Goal: Information Seeking & Learning: Learn about a topic

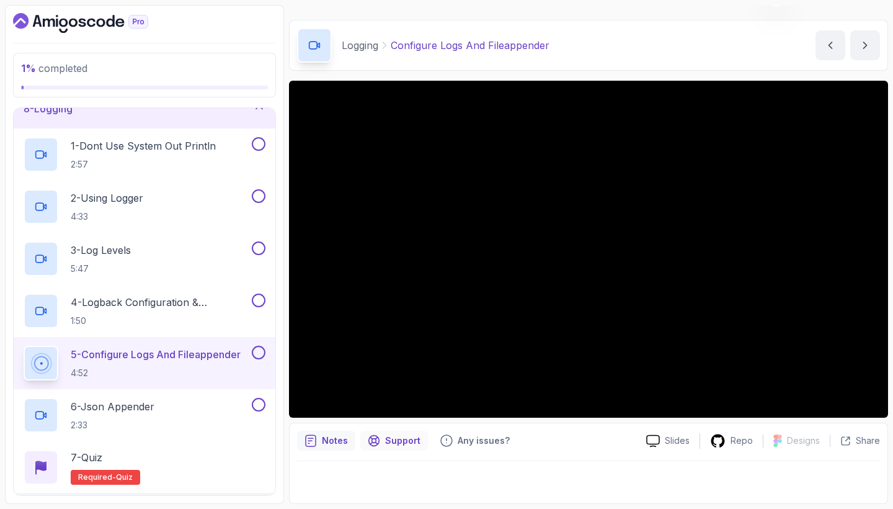
click at [396, 443] on p "Support" at bounding box center [402, 440] width 35 height 12
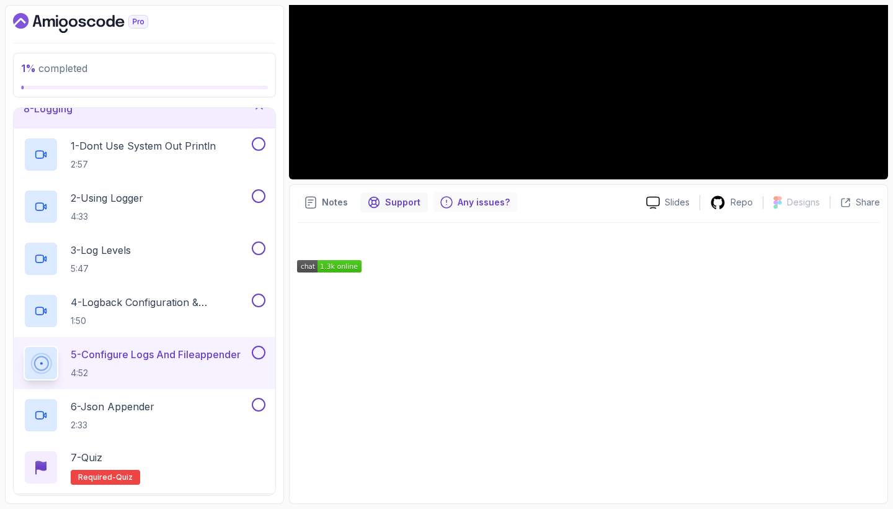
click at [478, 205] on p "Any issues?" at bounding box center [484, 202] width 52 height 12
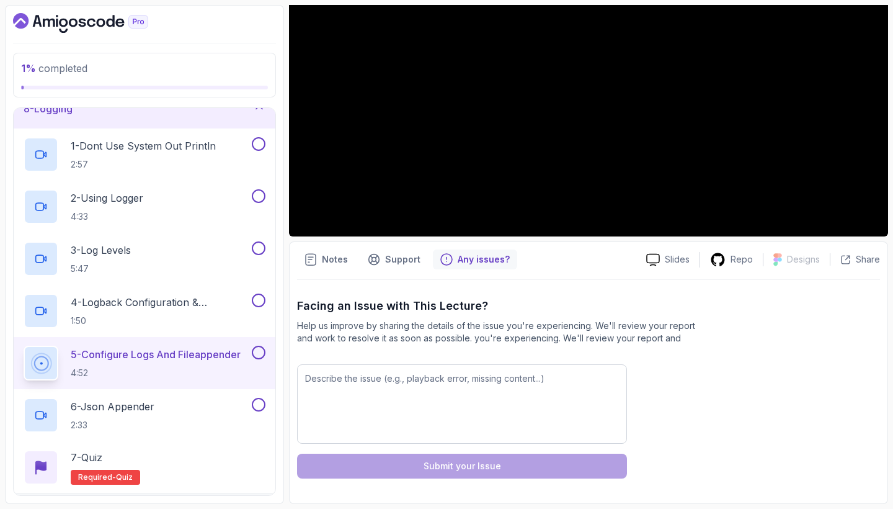
click at [330, 271] on div "Notes Support Any issues? Slides Repo Designs Design not available Share Facing…" at bounding box center [588, 372] width 599 height 262
click at [328, 263] on p "Notes" at bounding box center [335, 259] width 26 height 12
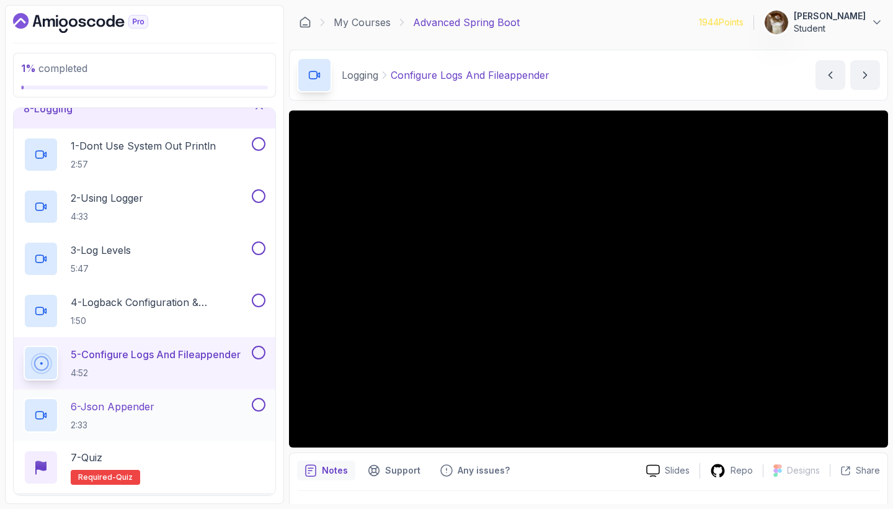
click at [110, 412] on p "6 - Json Appender" at bounding box center [113, 406] width 84 height 15
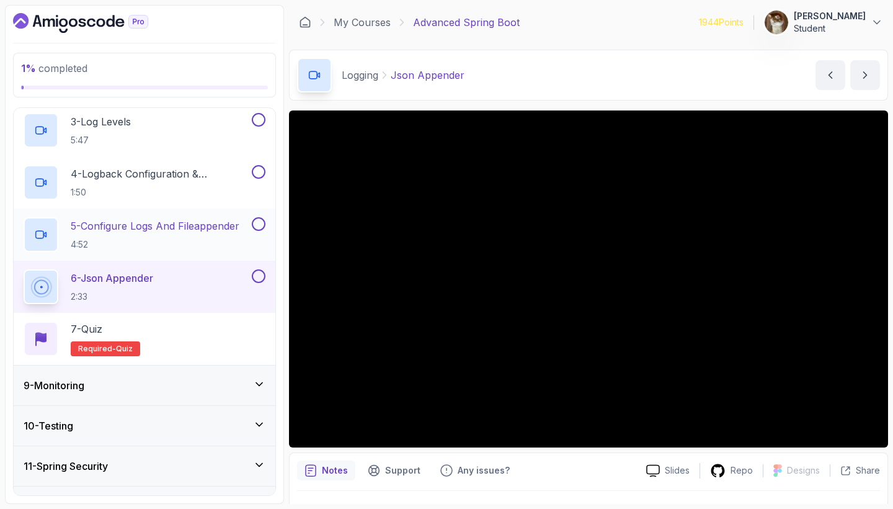
scroll to position [444, 0]
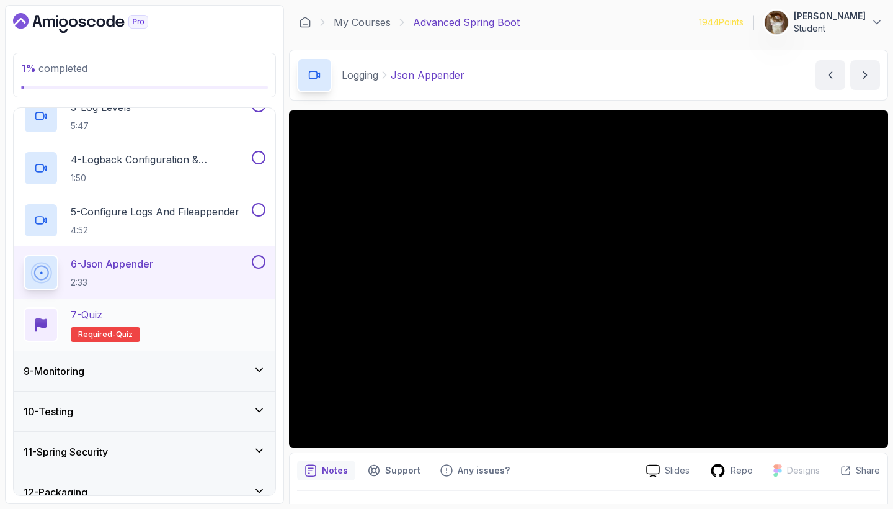
click at [181, 318] on div "7 - Quiz Required- quiz" at bounding box center [145, 324] width 242 height 35
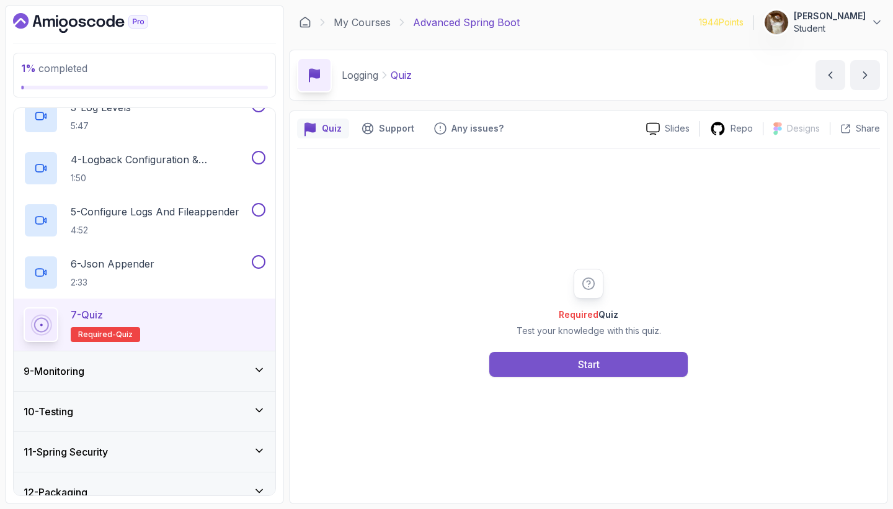
click at [676, 362] on button "Start" at bounding box center [588, 364] width 198 height 25
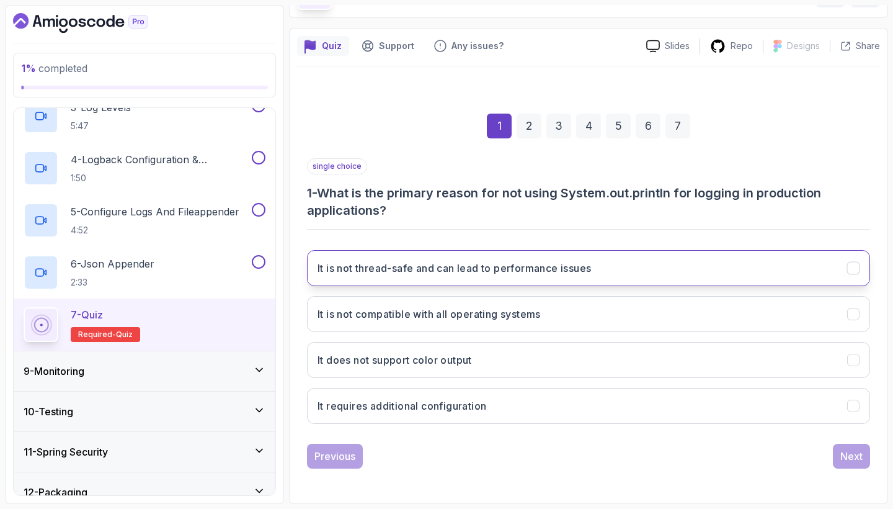
click at [488, 274] on h3 "It is not thread-safe and can lead to performance issues" at bounding box center [455, 268] width 274 height 15
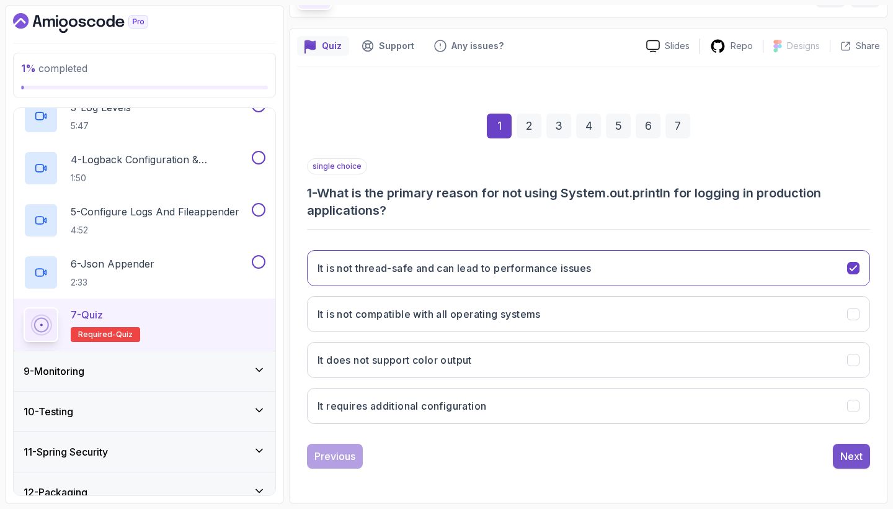
click at [845, 457] on div "Next" at bounding box center [852, 455] width 22 height 15
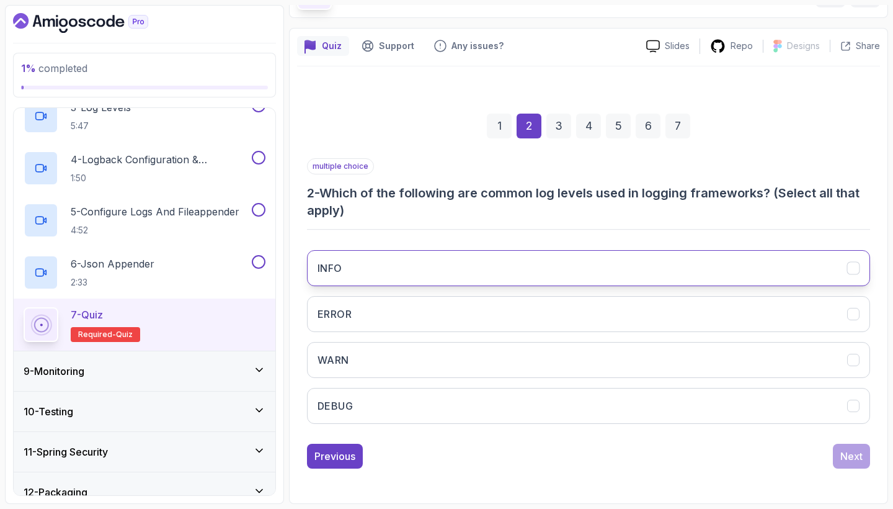
click at [489, 253] on button "INFO" at bounding box center [588, 268] width 563 height 36
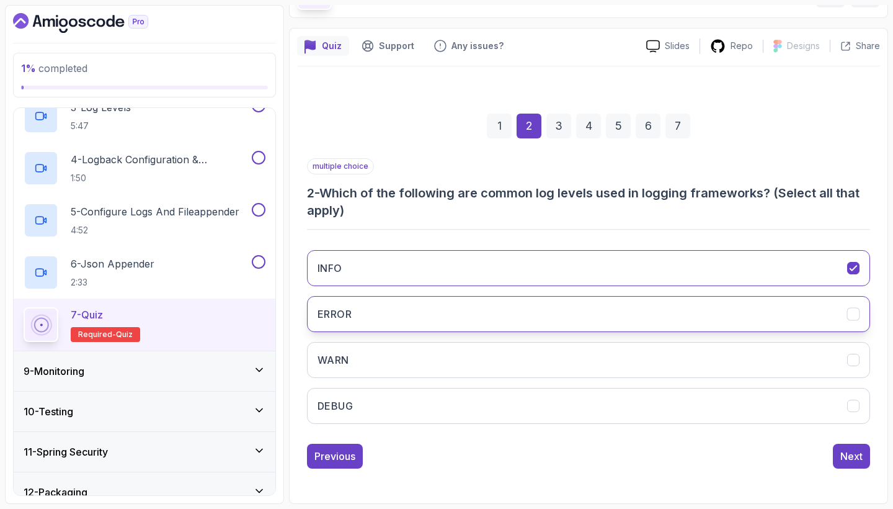
click at [481, 303] on button "ERROR" at bounding box center [588, 314] width 563 height 36
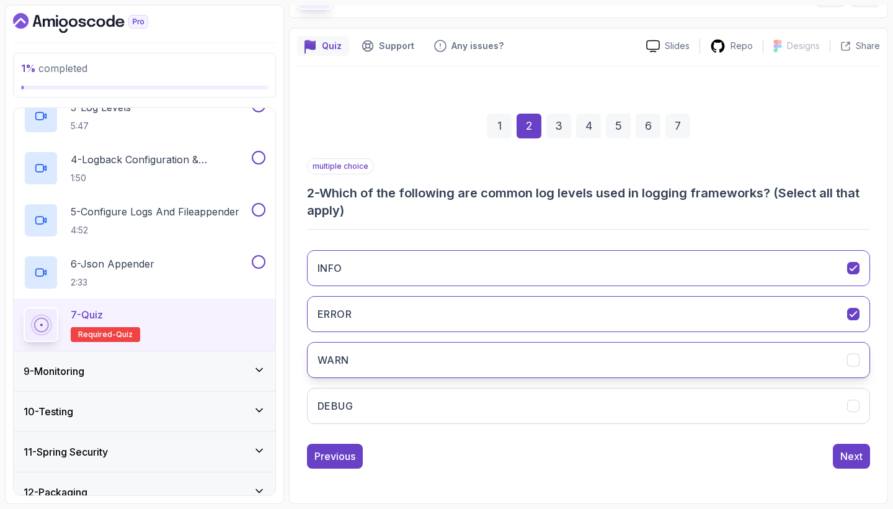
click at [470, 352] on button "WARN" at bounding box center [588, 360] width 563 height 36
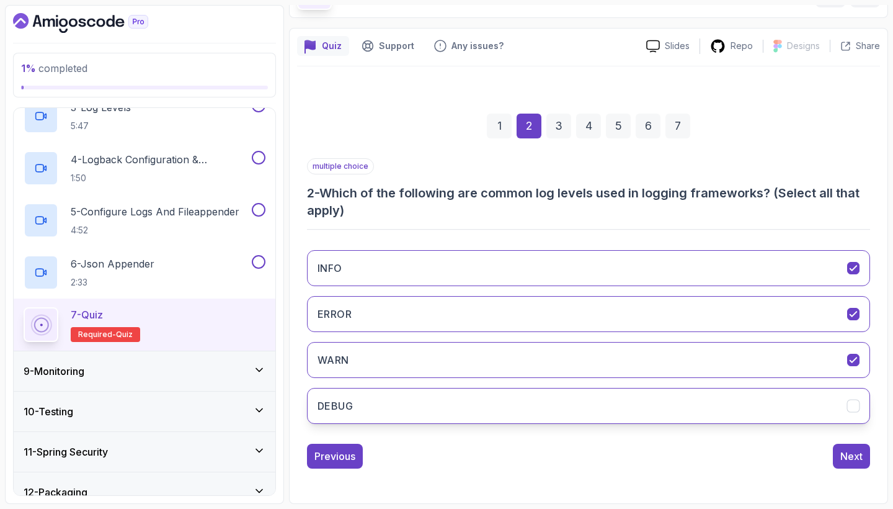
click at [470, 411] on button "DEBUG" at bounding box center [588, 406] width 563 height 36
click at [849, 456] on div "Next" at bounding box center [852, 455] width 22 height 15
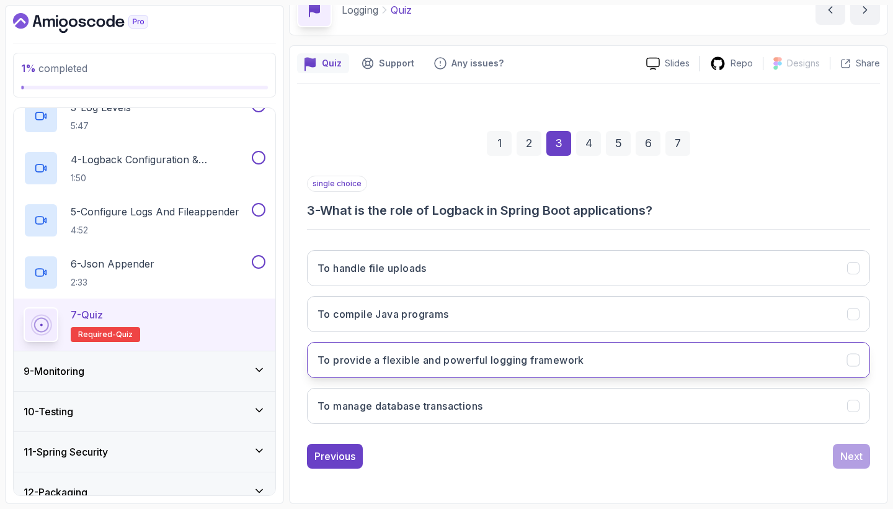
click at [507, 342] on button "To provide a flexible and powerful logging framework" at bounding box center [588, 360] width 563 height 36
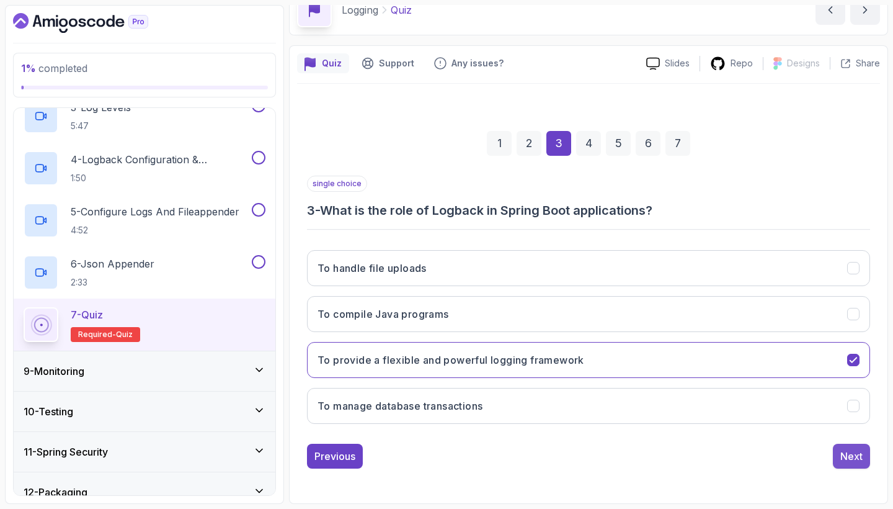
click at [842, 448] on div "Next" at bounding box center [852, 455] width 22 height 15
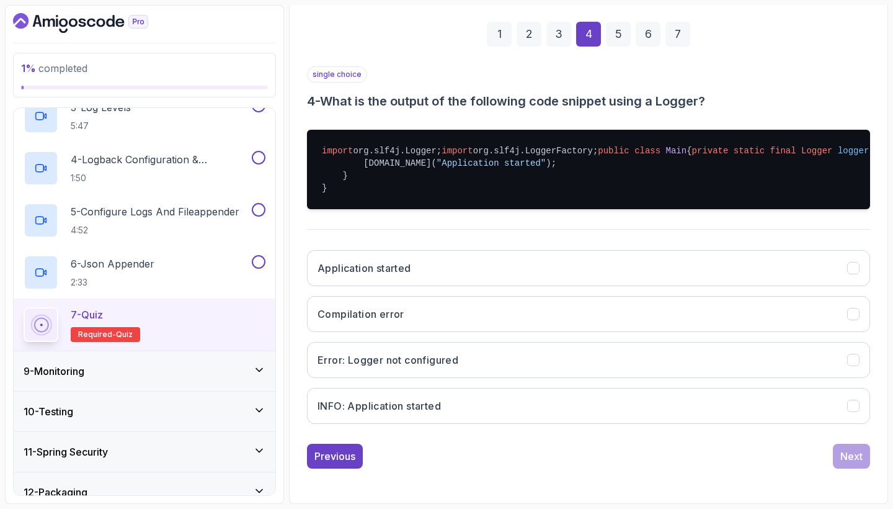
scroll to position [247, 0]
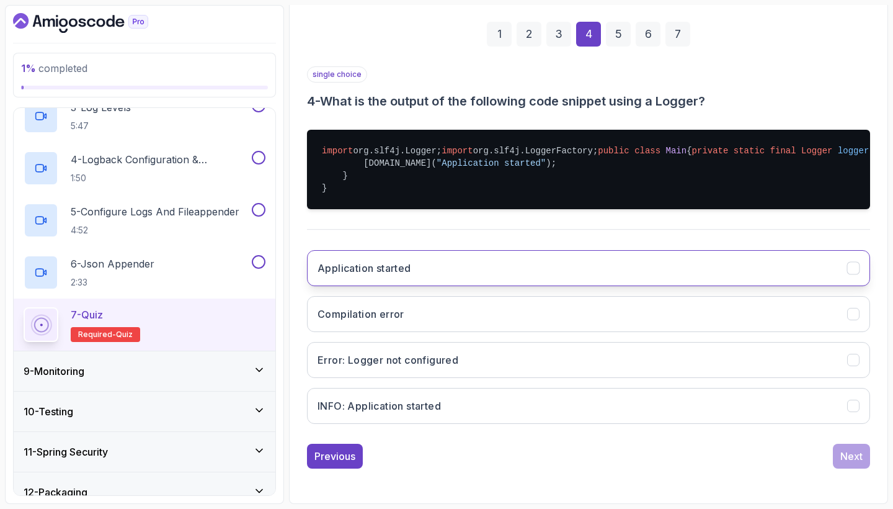
click at [782, 268] on button "Application started" at bounding box center [588, 268] width 563 height 36
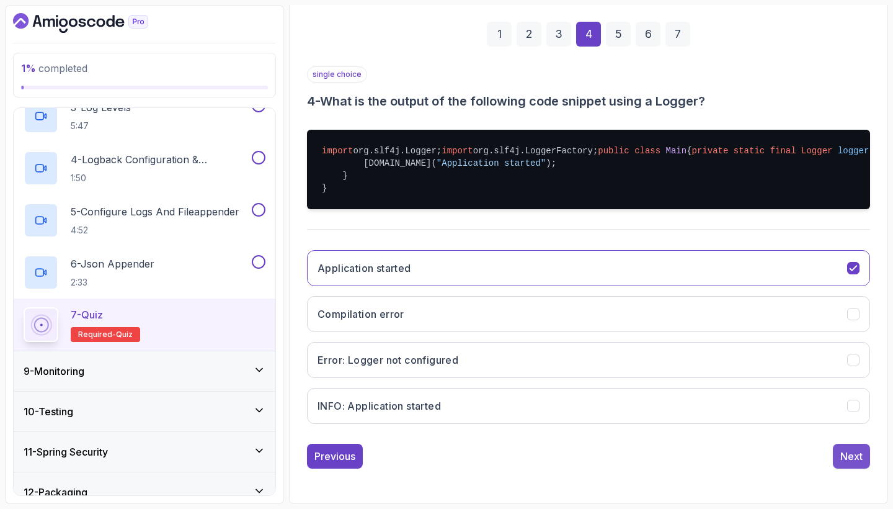
click at [849, 458] on div "Next" at bounding box center [852, 455] width 22 height 15
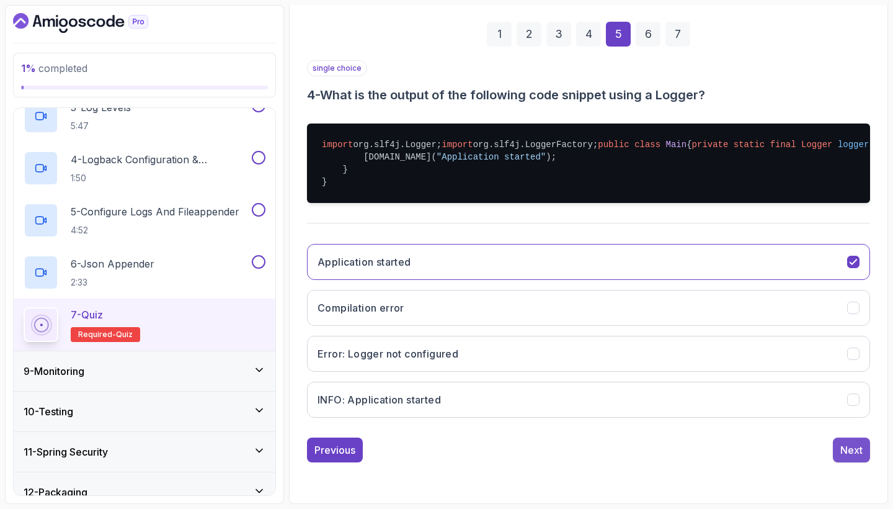
scroll to position [65, 0]
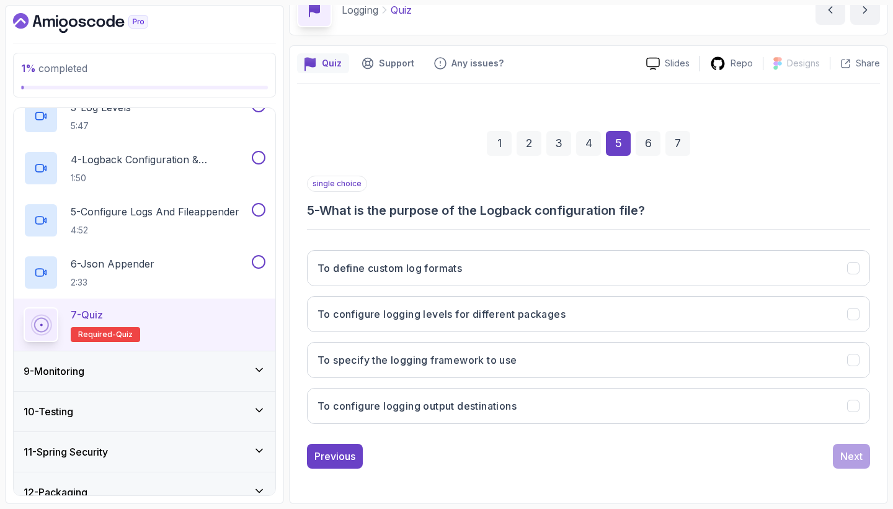
click at [599, 144] on div "4" at bounding box center [588, 143] width 25 height 25
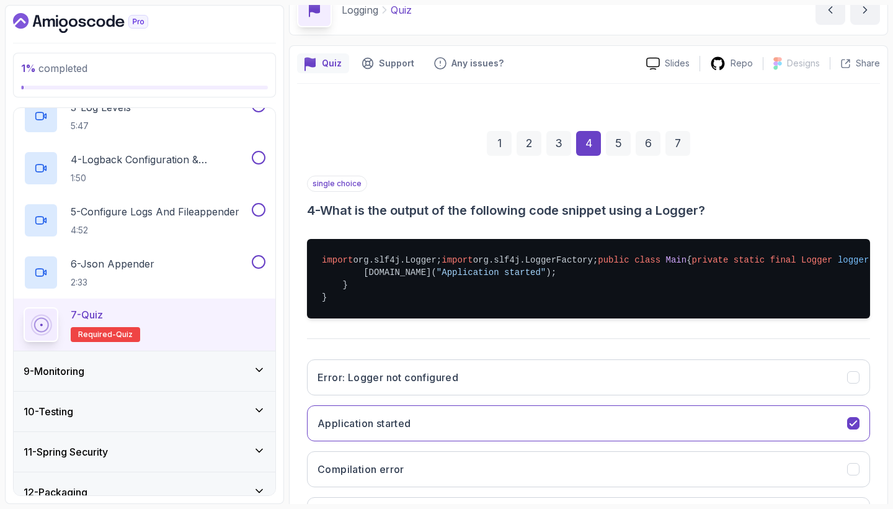
click at [618, 145] on div "5" at bounding box center [618, 143] width 25 height 25
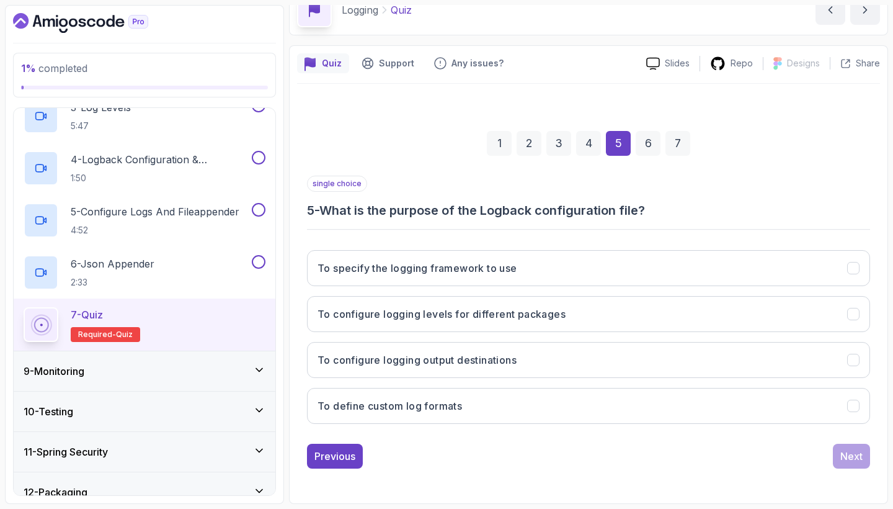
scroll to position [0, 0]
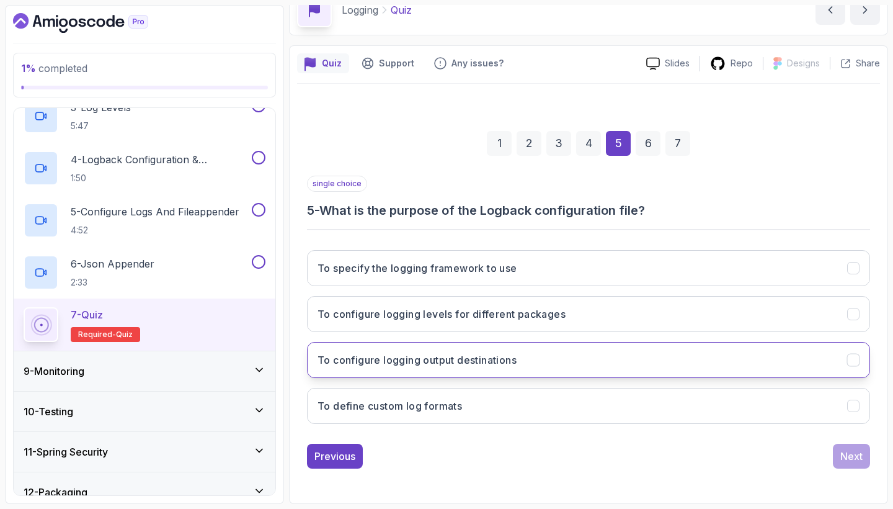
click at [649, 354] on button "To configure logging output destinations" at bounding box center [588, 360] width 563 height 36
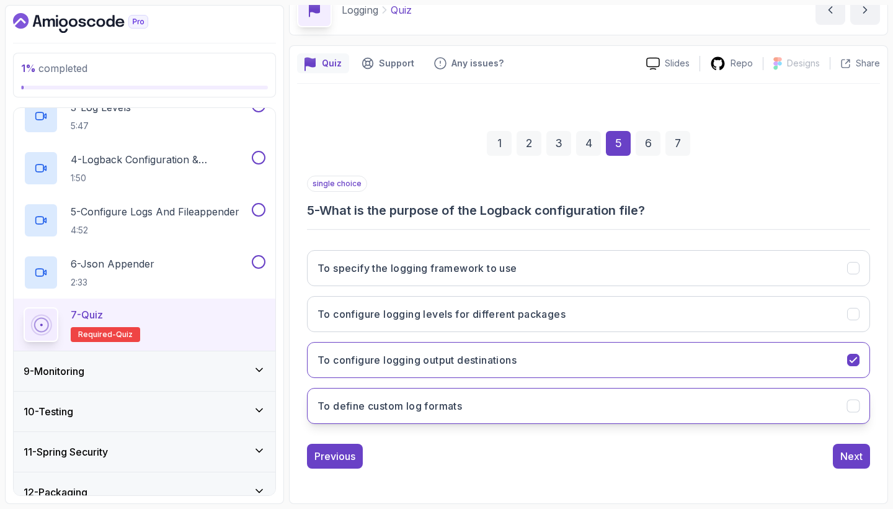
click at [761, 407] on button "To define custom log formats" at bounding box center [588, 406] width 563 height 36
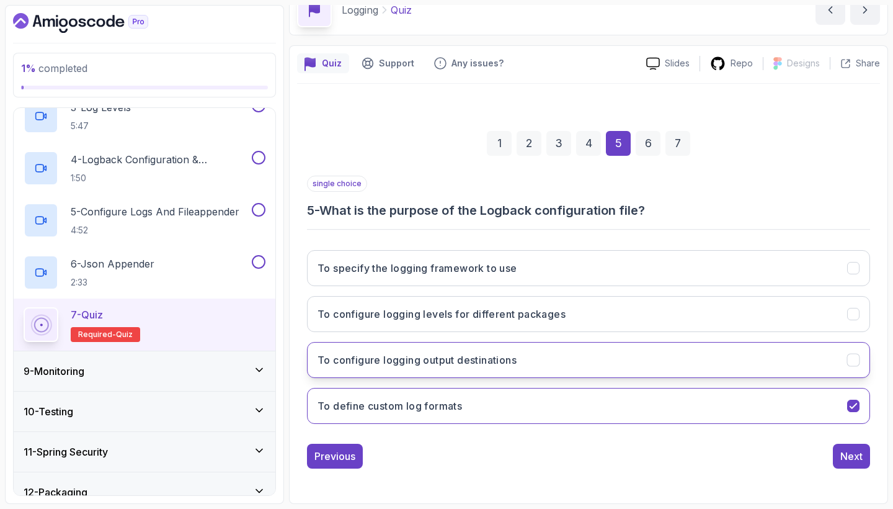
click at [751, 363] on button "To configure logging output destinations" at bounding box center [588, 360] width 563 height 36
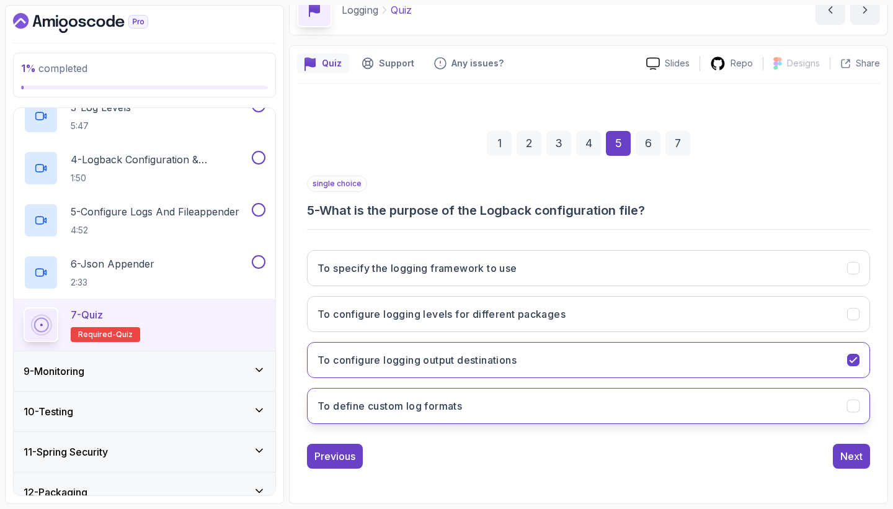
click at [754, 400] on button "To define custom log formats" at bounding box center [588, 406] width 563 height 36
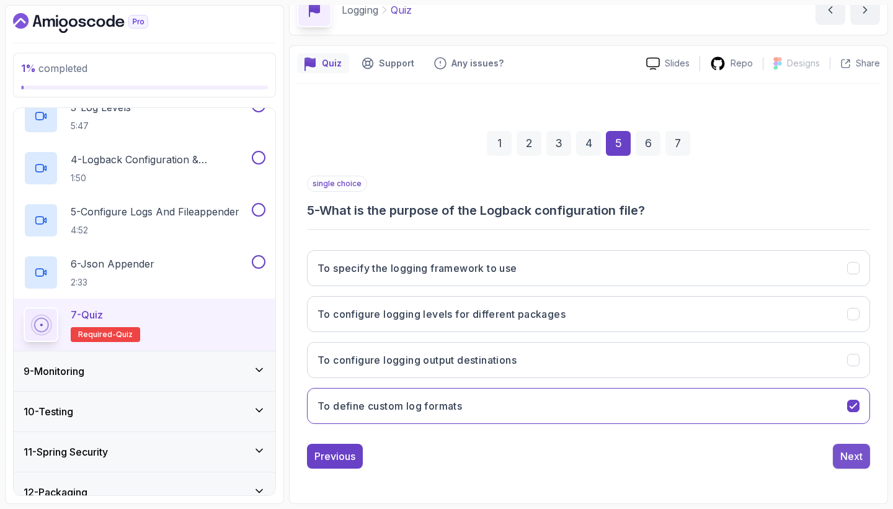
click at [840, 452] on button "Next" at bounding box center [851, 456] width 37 height 25
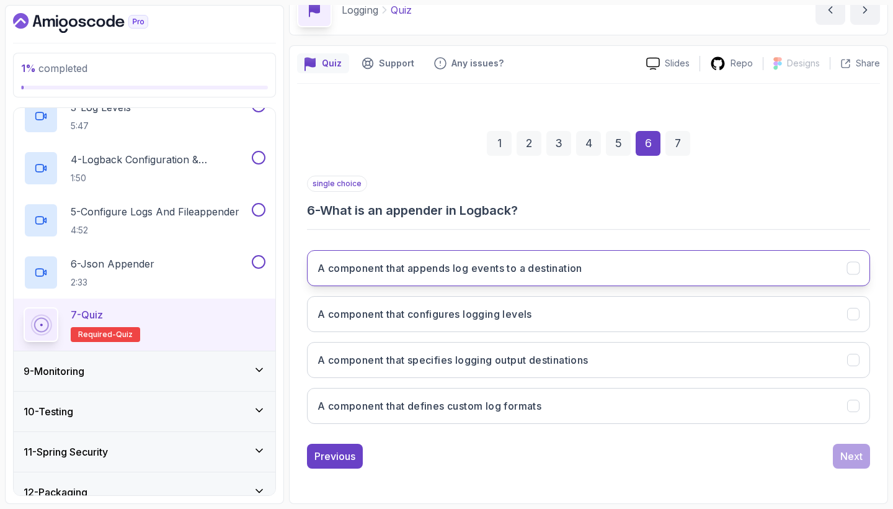
click at [624, 274] on button "A component that appends log events to a destination" at bounding box center [588, 268] width 563 height 36
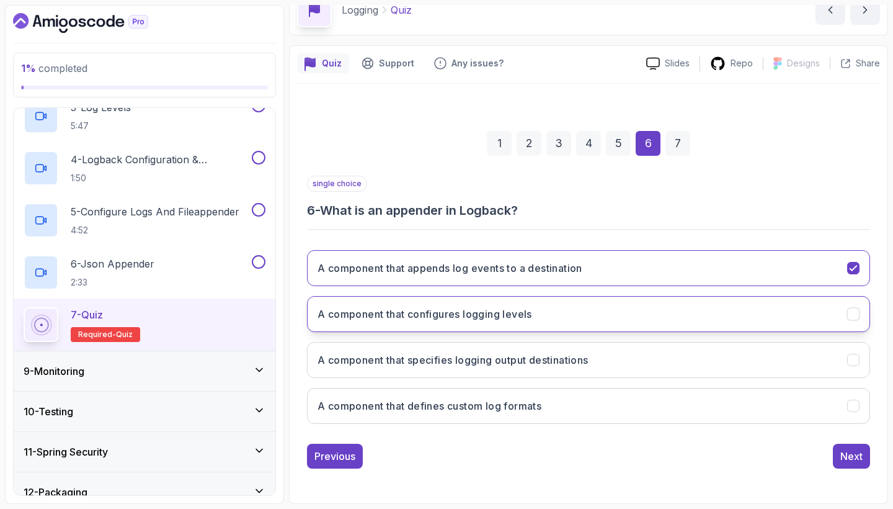
click at [606, 306] on button "A component that configures logging levels" at bounding box center [588, 314] width 563 height 36
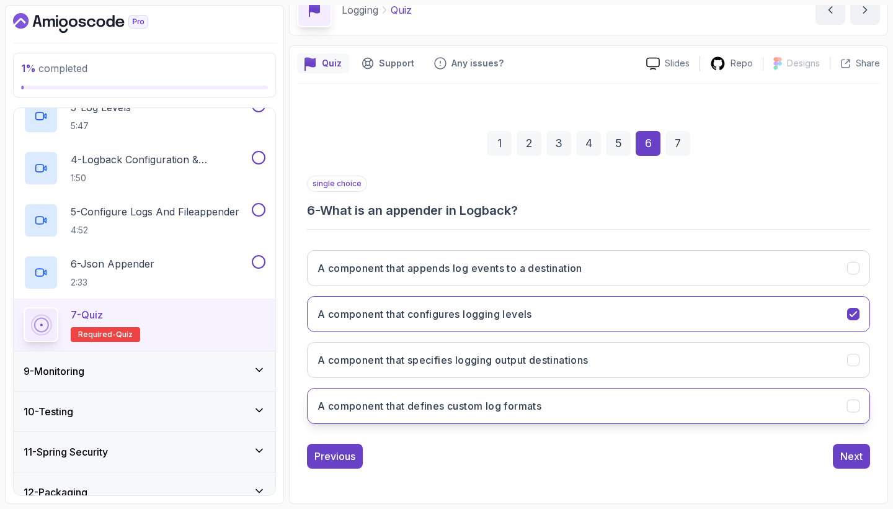
click at [607, 398] on button "A component that defines custom log formats" at bounding box center [588, 406] width 563 height 36
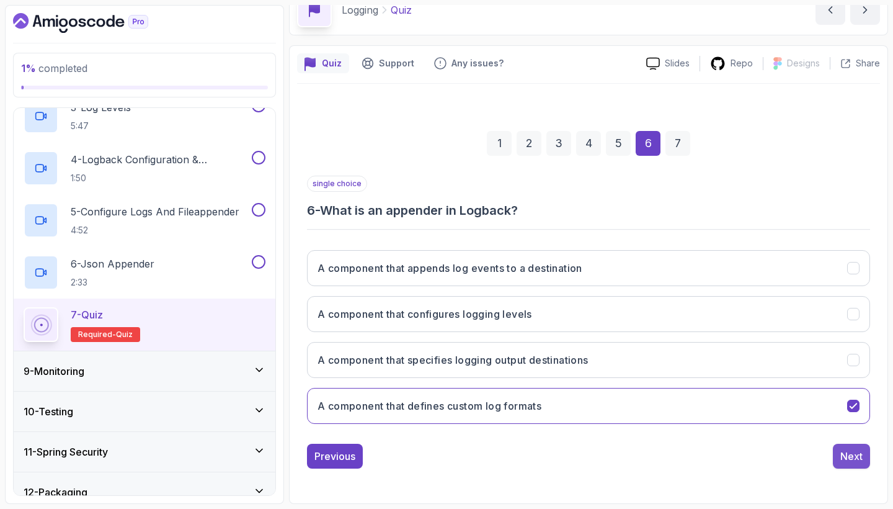
click at [844, 453] on div "Next" at bounding box center [852, 455] width 22 height 15
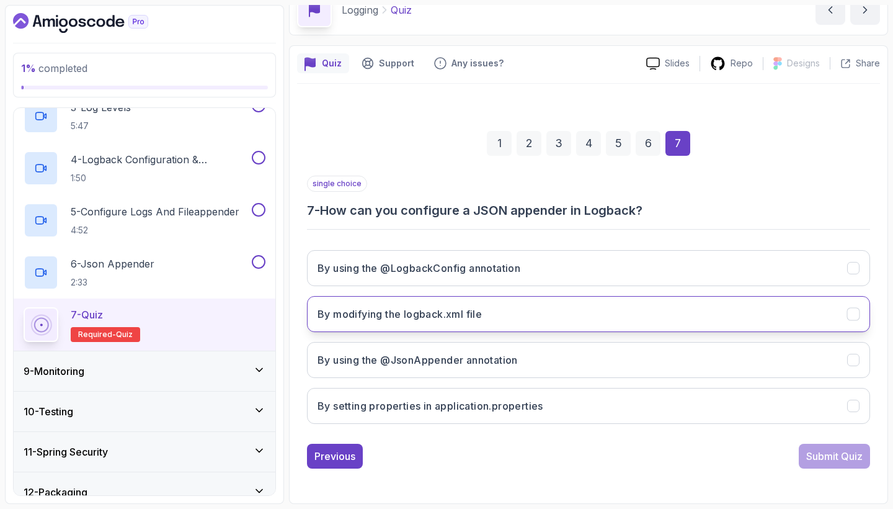
click at [605, 316] on button "By modifying the logback.xml file" at bounding box center [588, 314] width 563 height 36
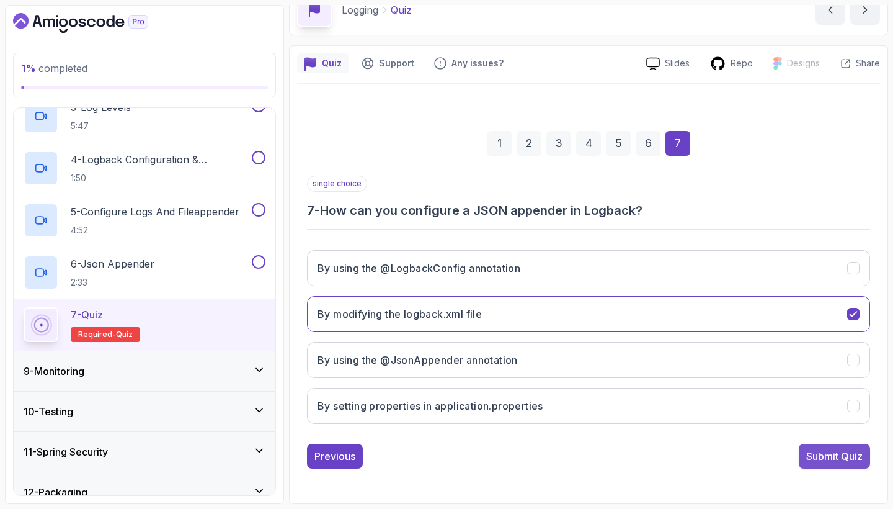
click at [816, 462] on div "Submit Quiz" at bounding box center [834, 455] width 56 height 15
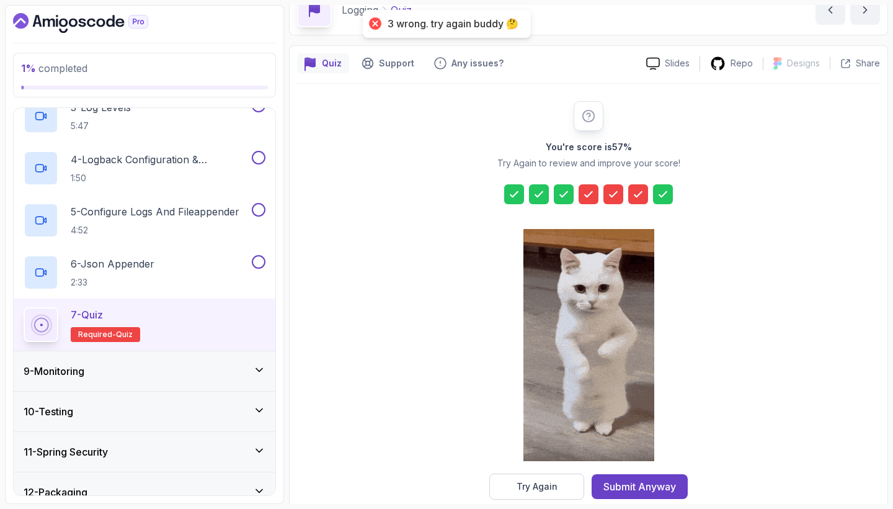
scroll to position [78, 0]
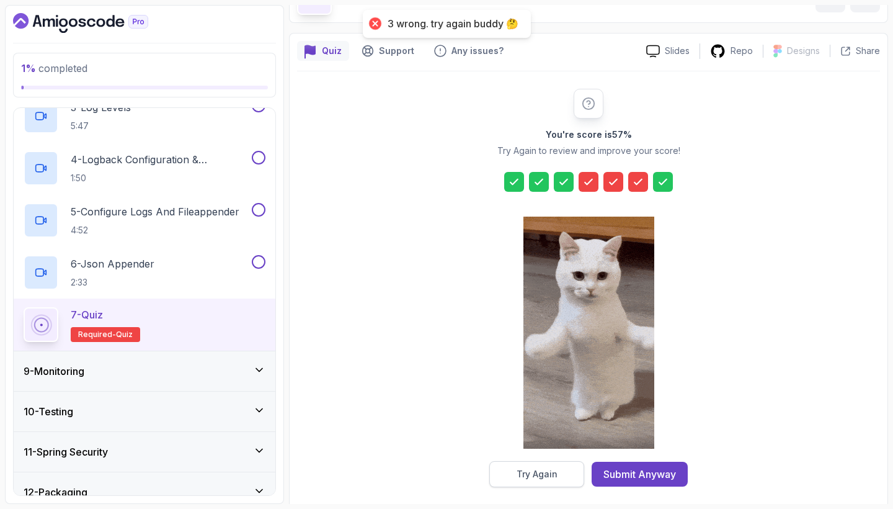
click at [551, 465] on button "Try Again" at bounding box center [536, 474] width 95 height 26
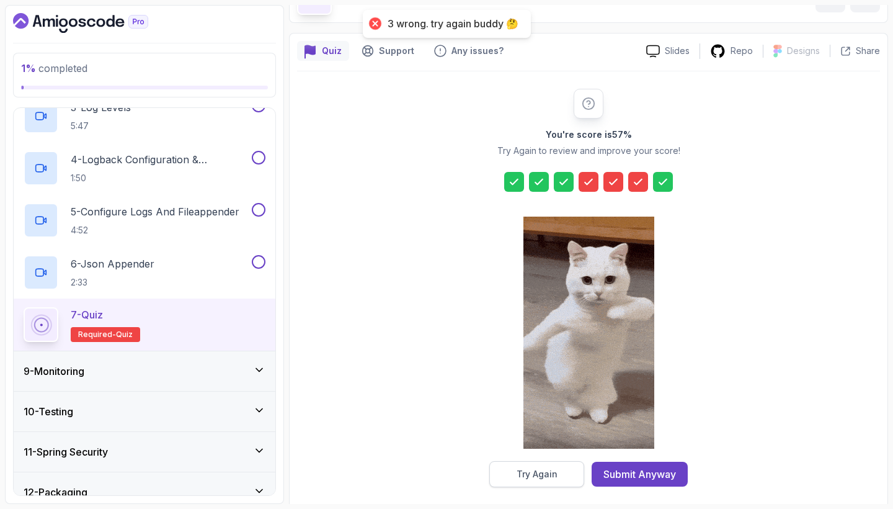
scroll to position [65, 0]
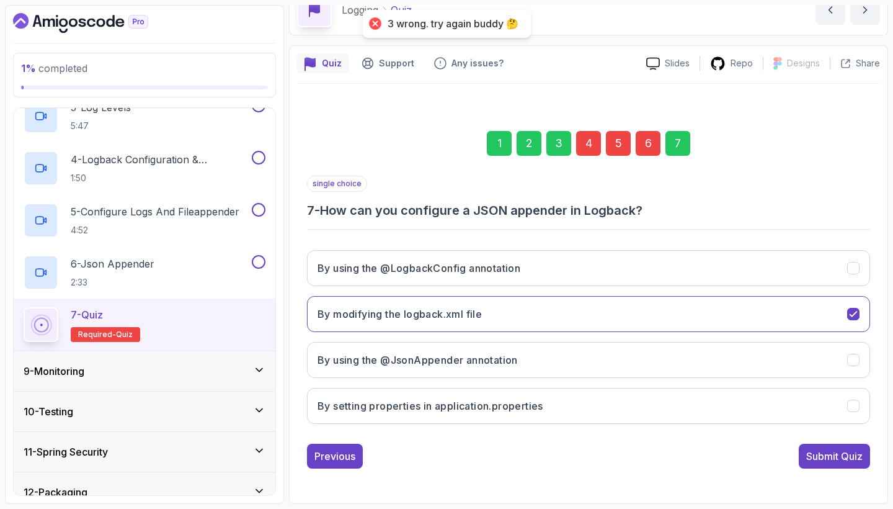
click at [592, 148] on div "4" at bounding box center [588, 143] width 25 height 25
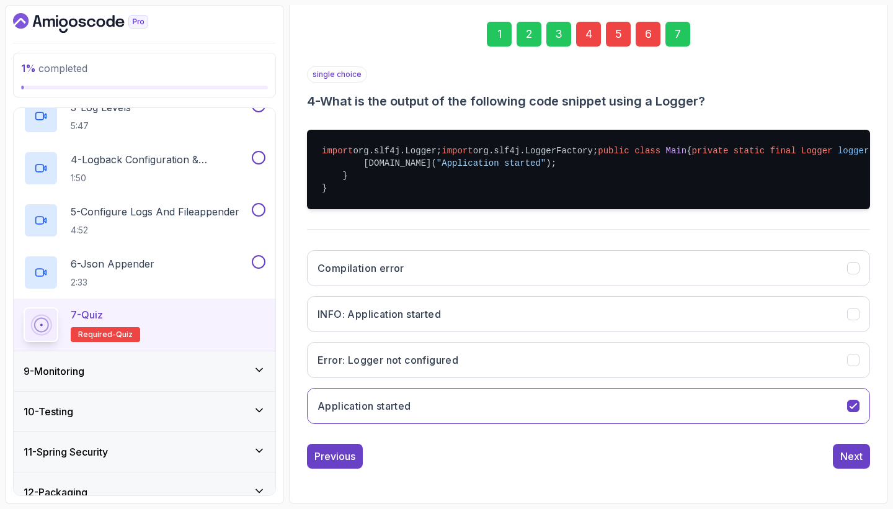
scroll to position [249, 0]
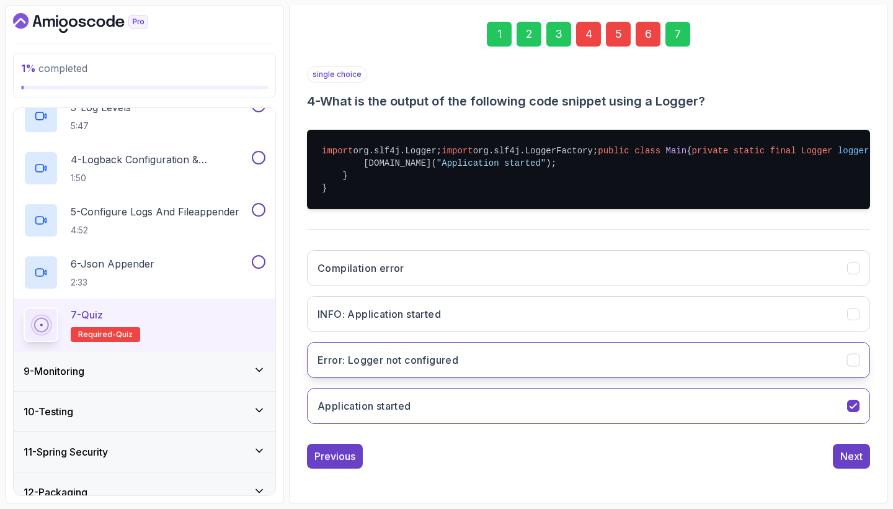
click at [544, 368] on button "Error: Logger not configured" at bounding box center [588, 360] width 563 height 36
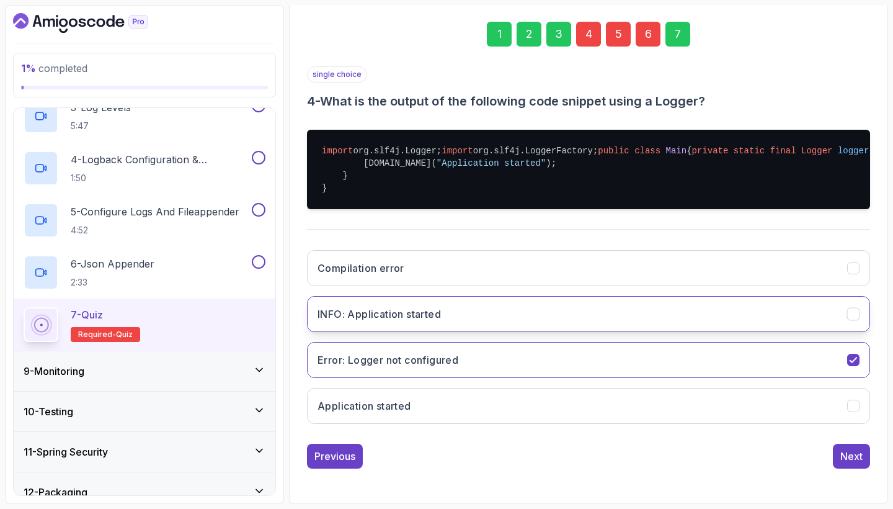
click at [533, 316] on button "INFO: Application started" at bounding box center [588, 314] width 563 height 36
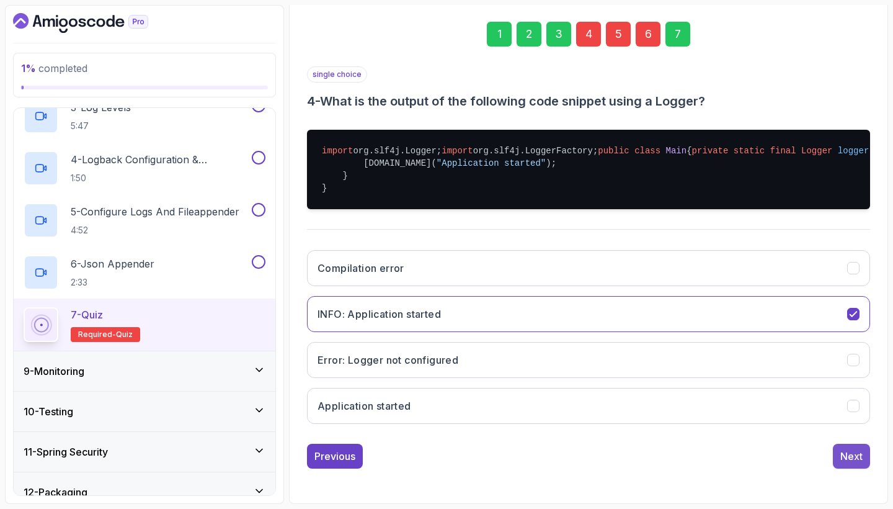
click at [850, 457] on div "Next" at bounding box center [852, 455] width 22 height 15
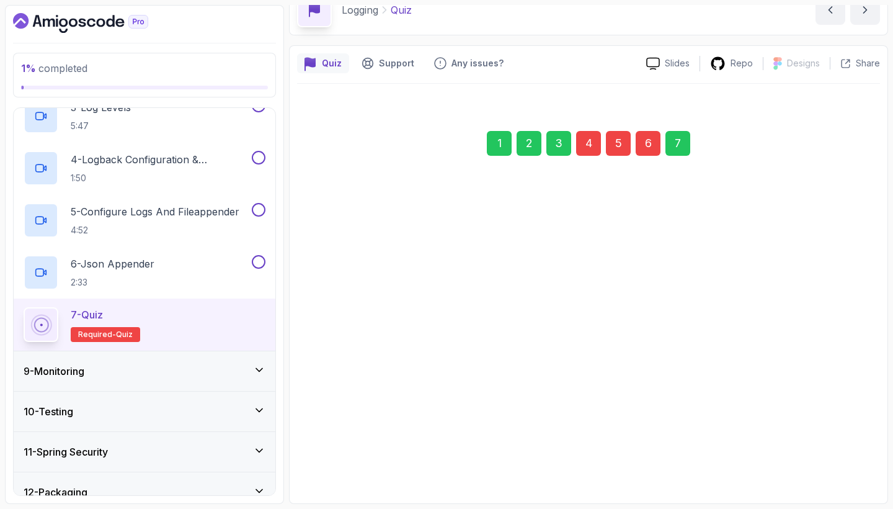
scroll to position [65, 0]
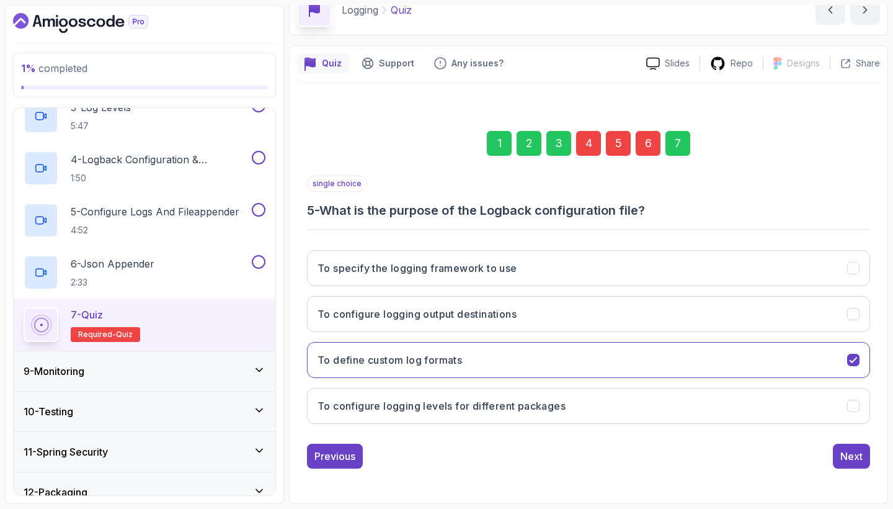
click at [686, 146] on div "7" at bounding box center [678, 143] width 25 height 25
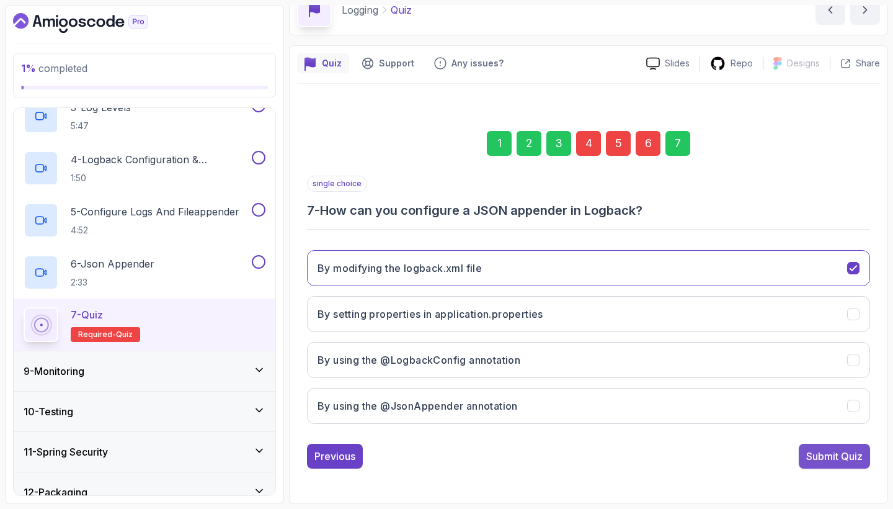
click at [847, 450] on div "Submit Quiz" at bounding box center [834, 455] width 56 height 15
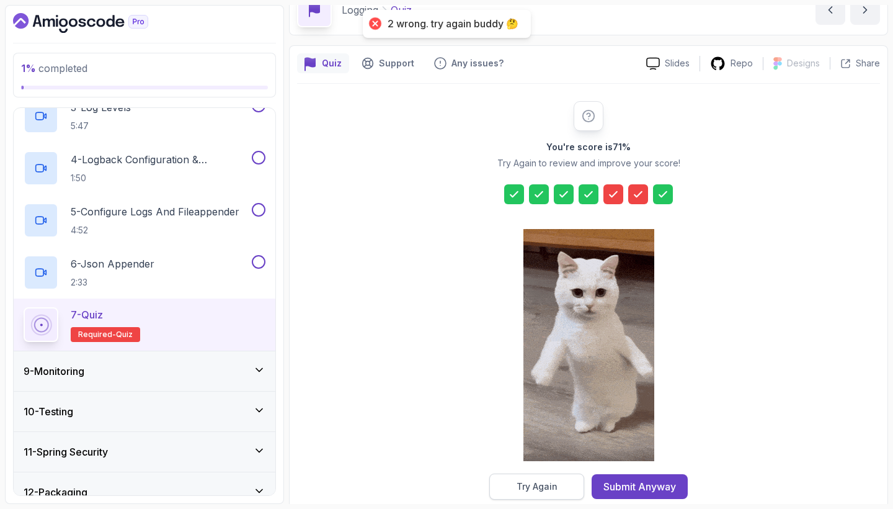
click at [561, 482] on button "Try Again" at bounding box center [536, 486] width 95 height 26
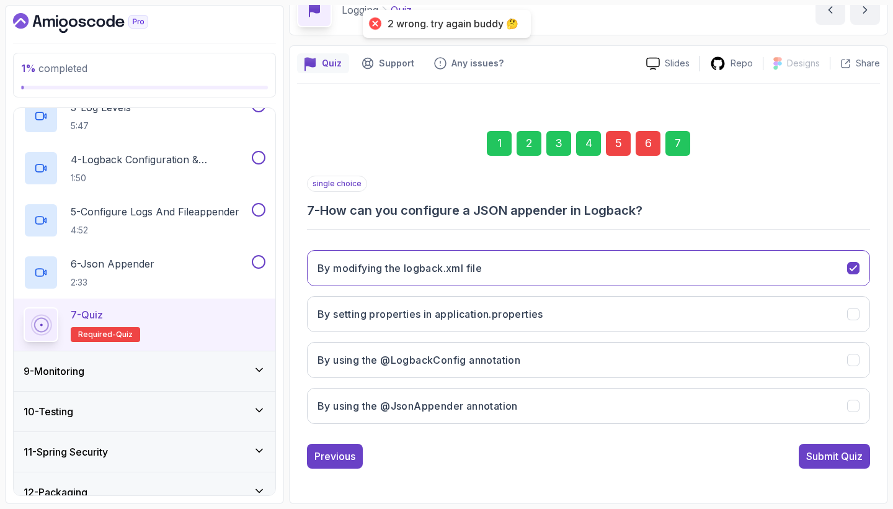
click at [619, 141] on div "5" at bounding box center [618, 143] width 25 height 25
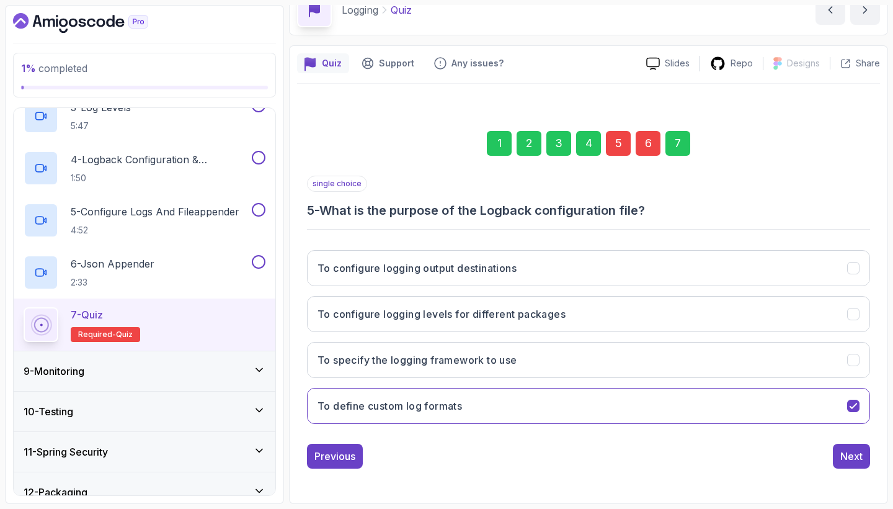
scroll to position [0, 0]
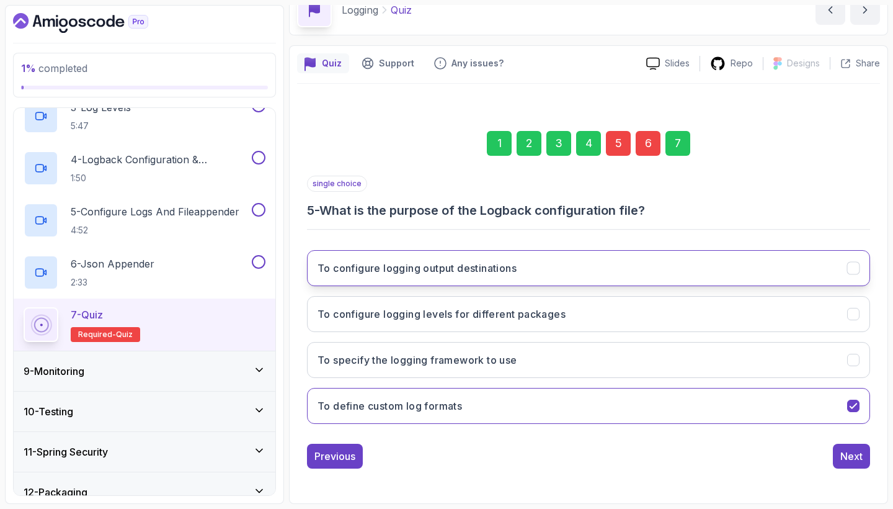
click at [676, 275] on button "To configure logging output destinations" at bounding box center [588, 268] width 563 height 36
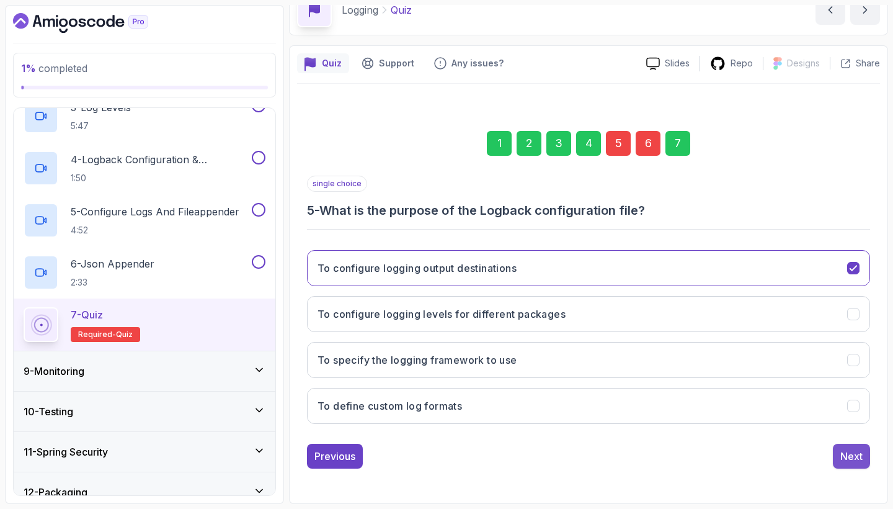
click at [850, 455] on div "Next" at bounding box center [852, 455] width 22 height 15
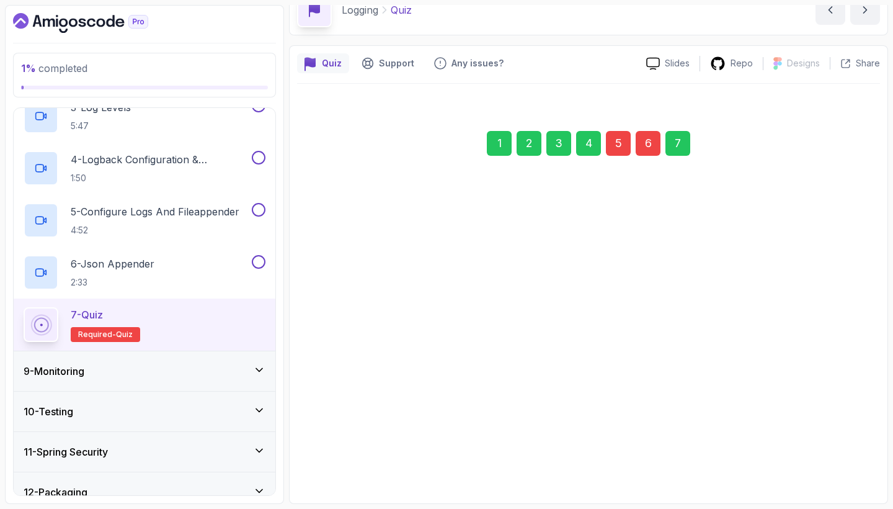
click at [683, 138] on div "7" at bounding box center [678, 143] width 25 height 25
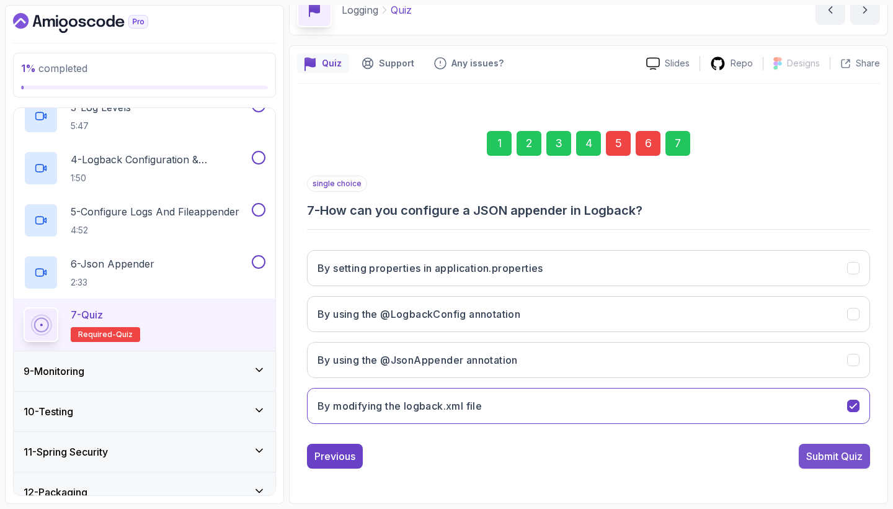
click at [825, 457] on div "Submit Quiz" at bounding box center [834, 455] width 56 height 15
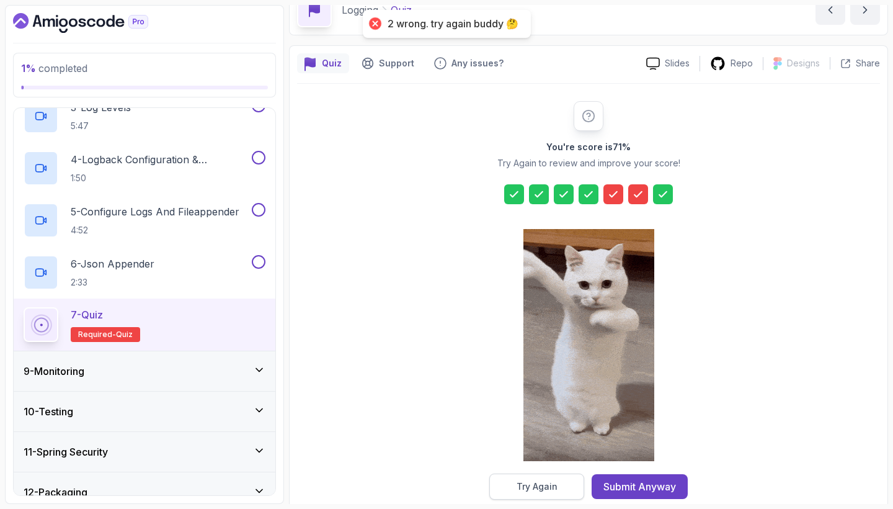
click at [574, 473] on button "Try Again" at bounding box center [536, 486] width 95 height 26
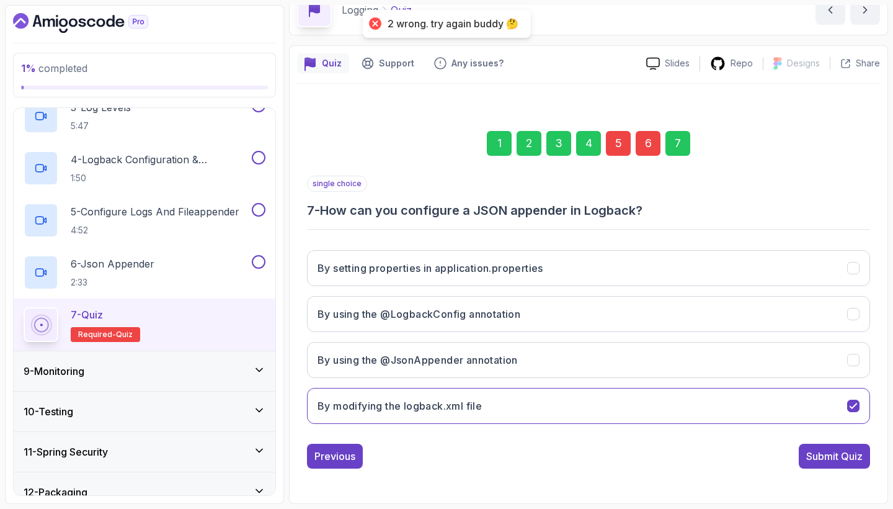
click at [618, 137] on div "5" at bounding box center [618, 143] width 25 height 25
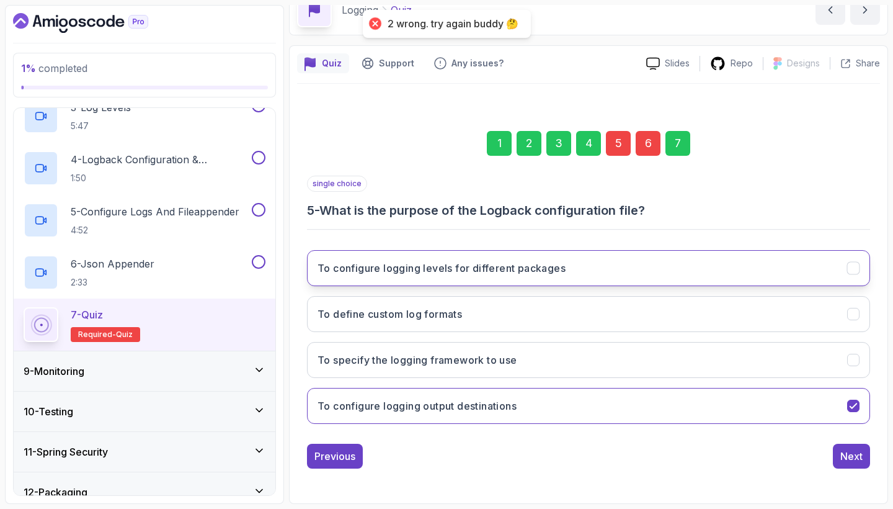
click at [610, 271] on button "To configure logging levels for different packages" at bounding box center [588, 268] width 563 height 36
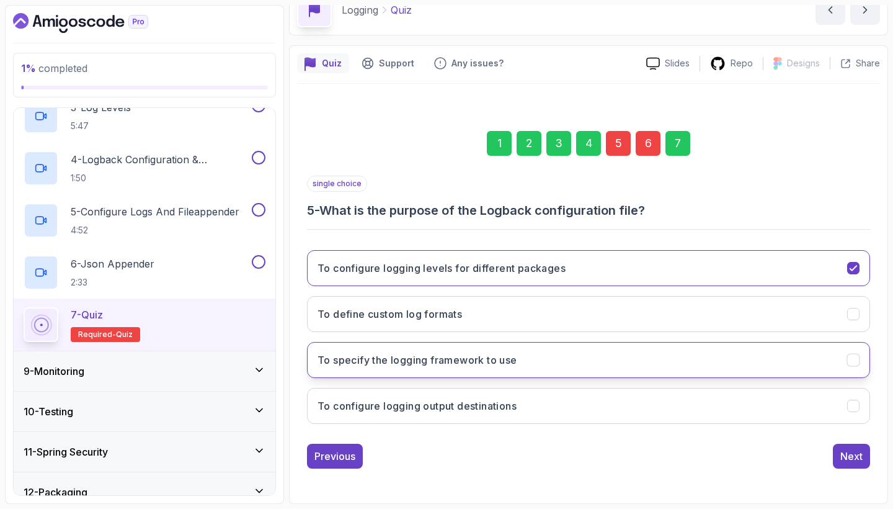
click at [604, 363] on button "To specify the logging framework to use" at bounding box center [588, 360] width 563 height 36
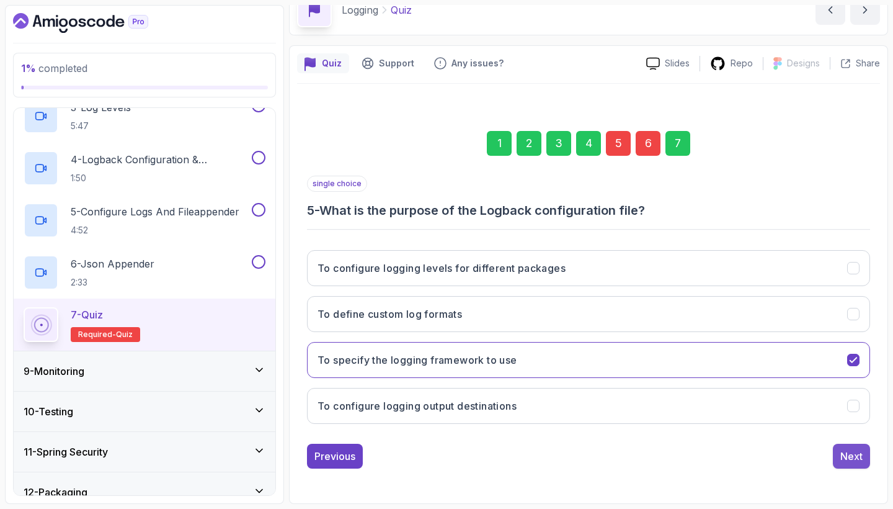
click at [845, 458] on div "Next" at bounding box center [852, 455] width 22 height 15
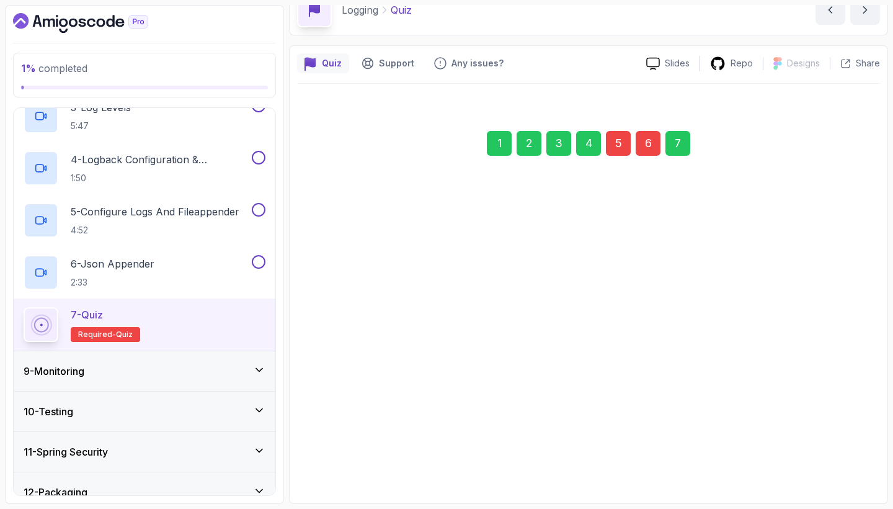
click at [676, 153] on div "7" at bounding box center [678, 143] width 25 height 25
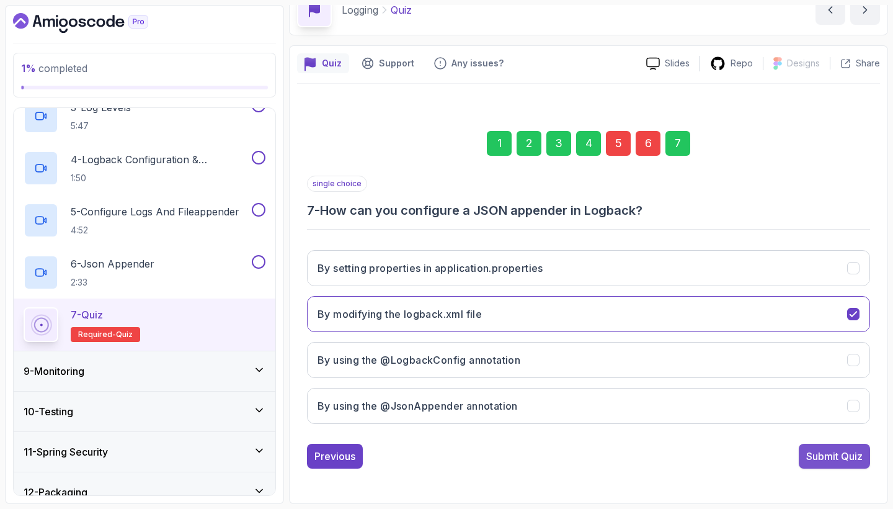
click at [841, 446] on button "Submit Quiz" at bounding box center [834, 456] width 71 height 25
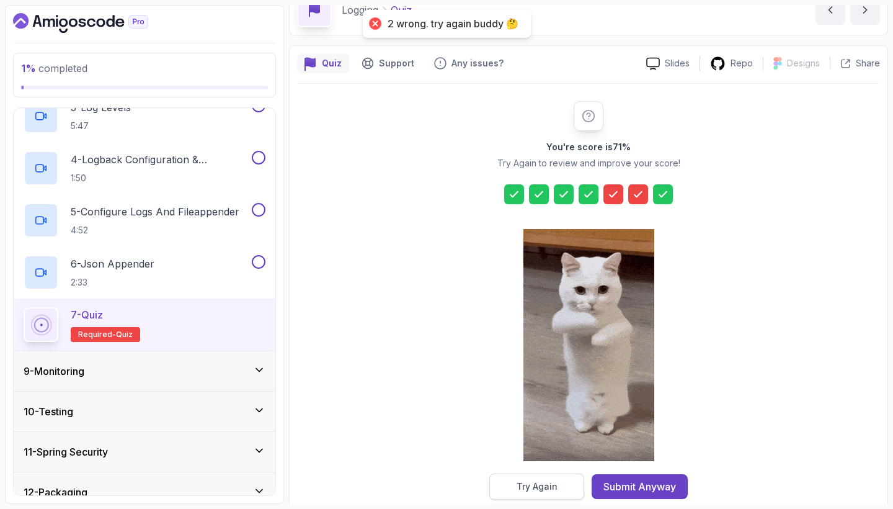
click at [502, 481] on button "Try Again" at bounding box center [536, 486] width 95 height 26
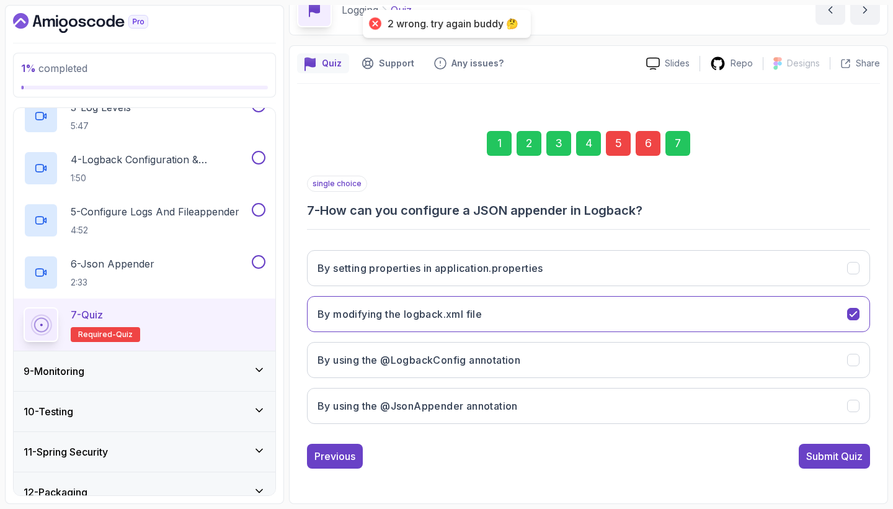
click at [617, 148] on div "5" at bounding box center [618, 143] width 25 height 25
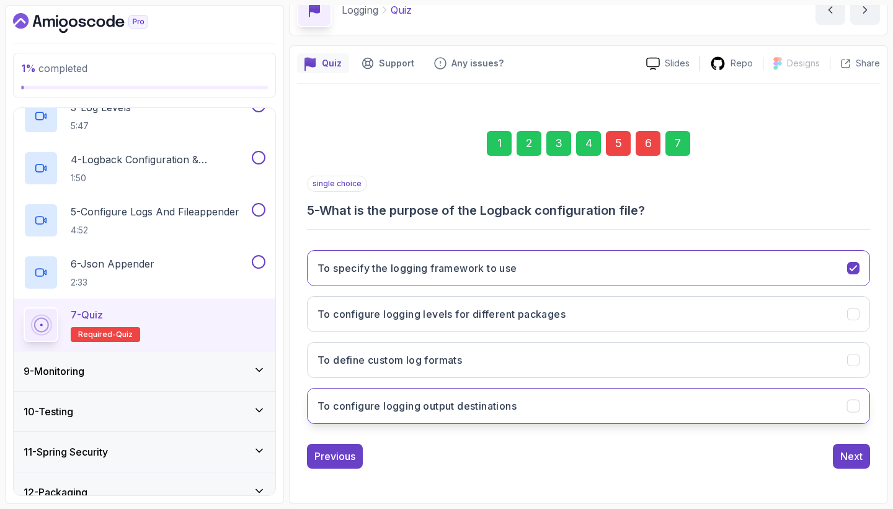
click at [429, 406] on h3 "To configure logging output destinations" at bounding box center [417, 405] width 199 height 15
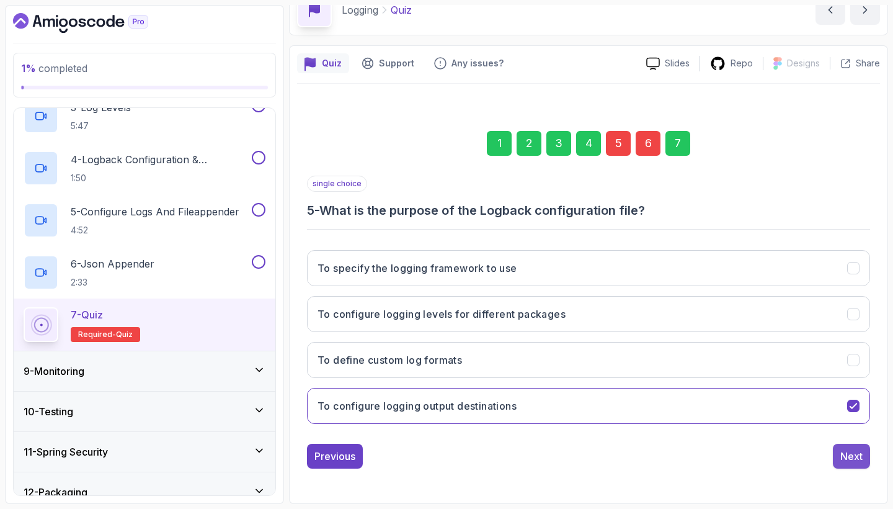
click at [865, 457] on button "Next" at bounding box center [851, 456] width 37 height 25
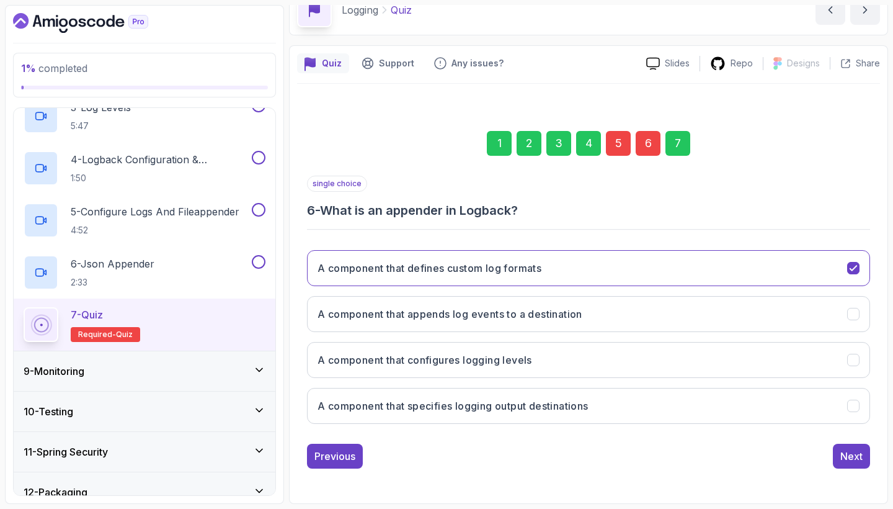
click at [677, 138] on div "7" at bounding box center [678, 143] width 25 height 25
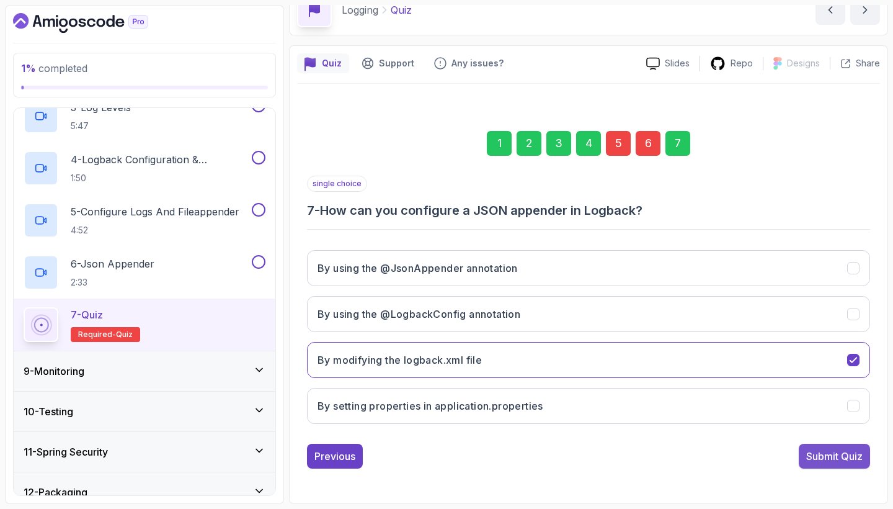
click at [832, 460] on div "Submit Quiz" at bounding box center [834, 455] width 56 height 15
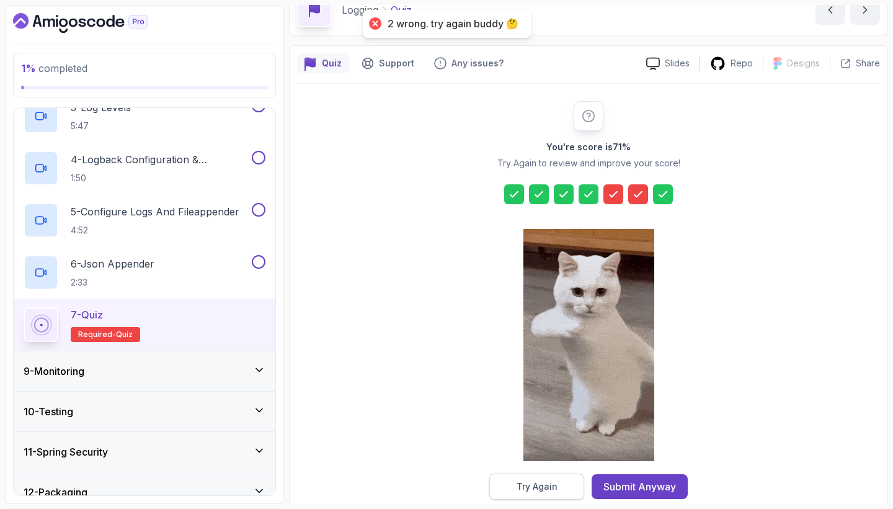
click at [571, 489] on button "Try Again" at bounding box center [536, 486] width 95 height 26
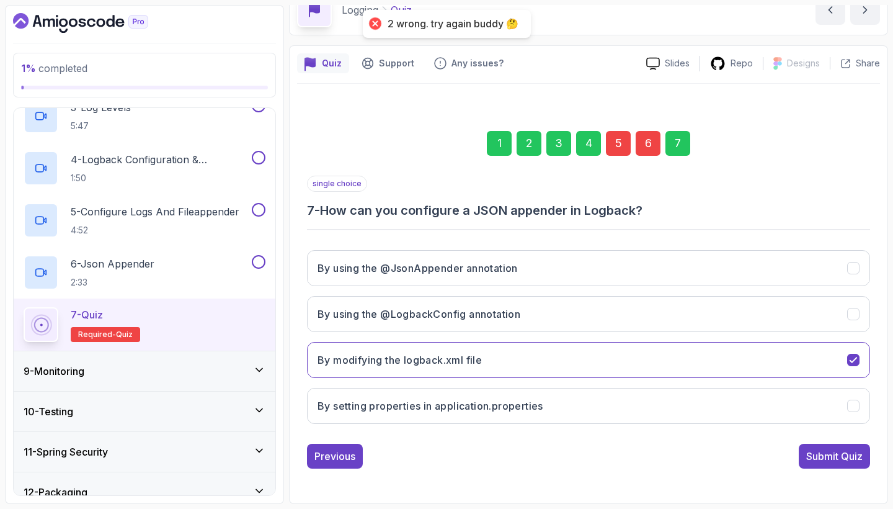
click at [620, 148] on div "5" at bounding box center [618, 143] width 25 height 25
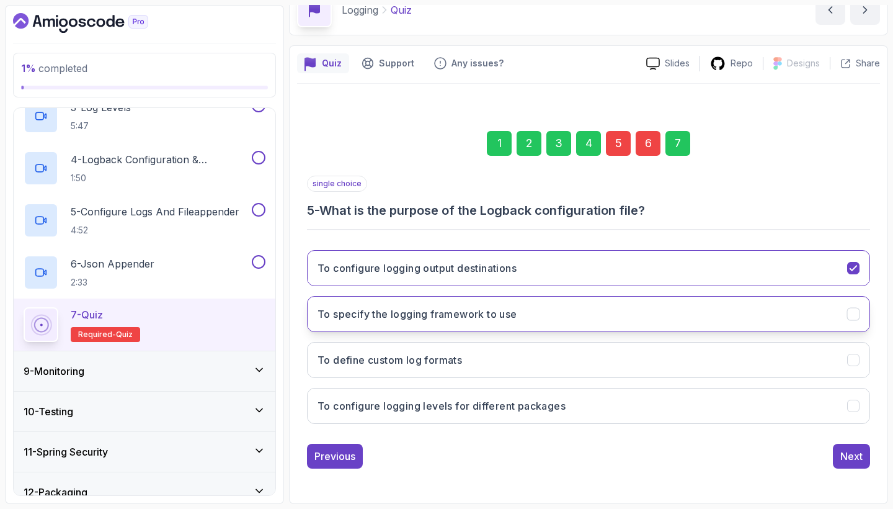
click at [527, 321] on button "To specify the logging framework to use" at bounding box center [588, 314] width 563 height 36
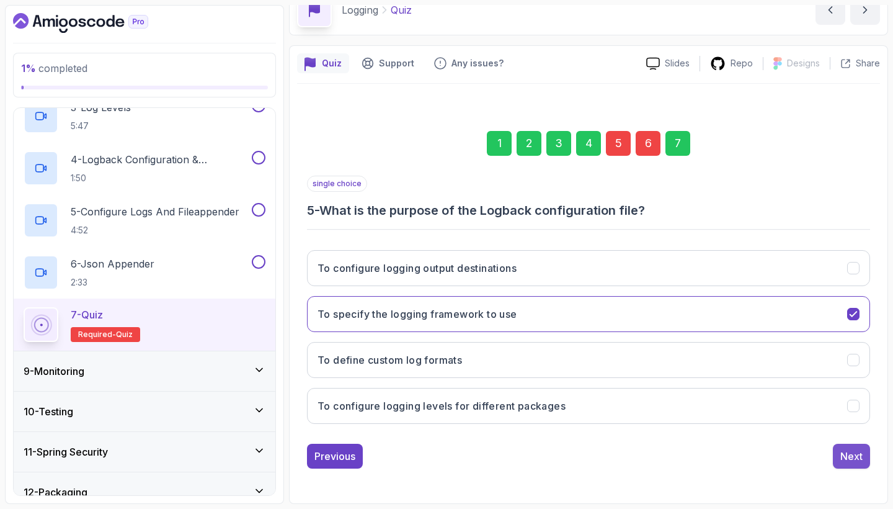
click at [847, 458] on div "Next" at bounding box center [852, 455] width 22 height 15
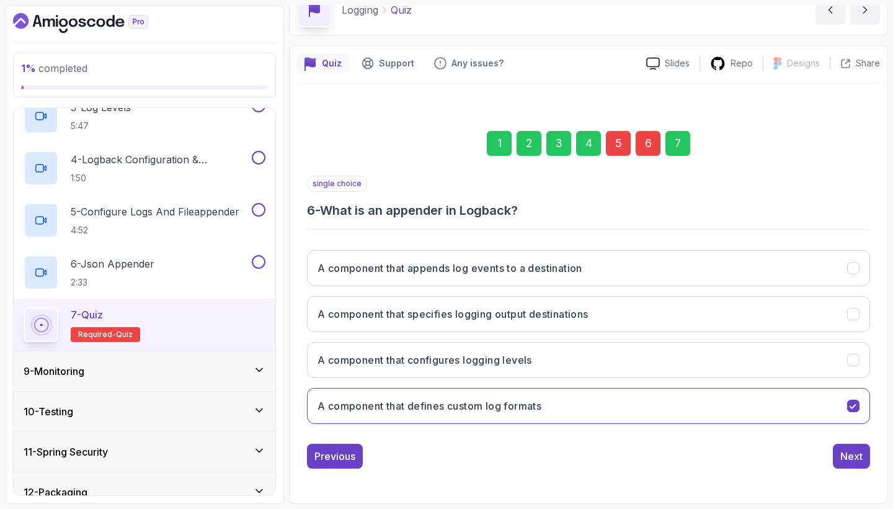
click at [682, 148] on div "7" at bounding box center [678, 143] width 25 height 25
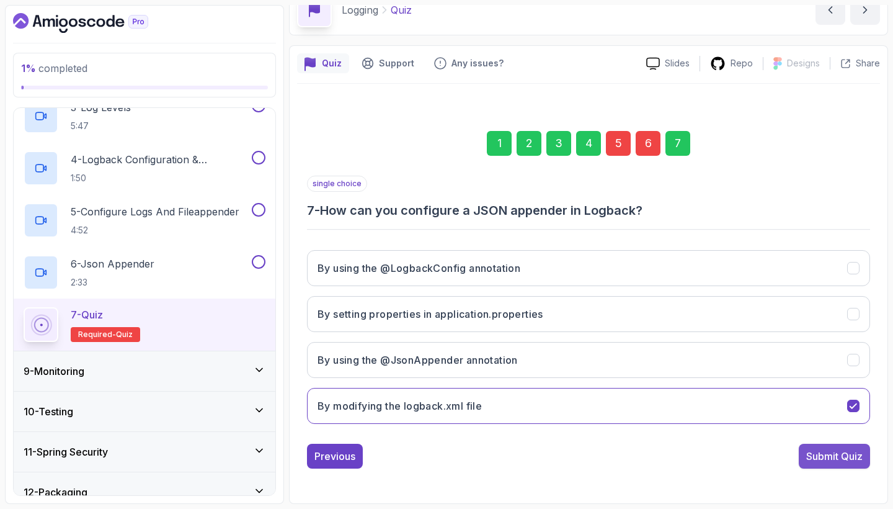
click at [829, 453] on div "Submit Quiz" at bounding box center [834, 455] width 56 height 15
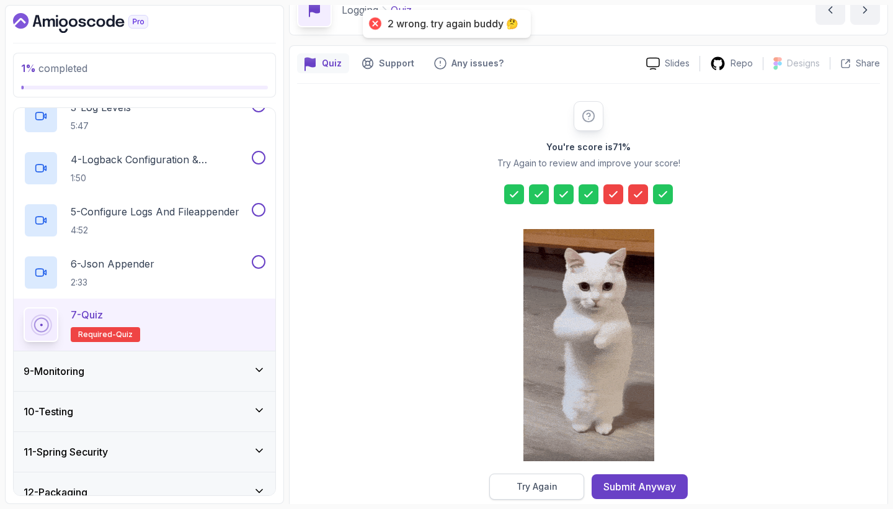
click at [561, 482] on button "Try Again" at bounding box center [536, 486] width 95 height 26
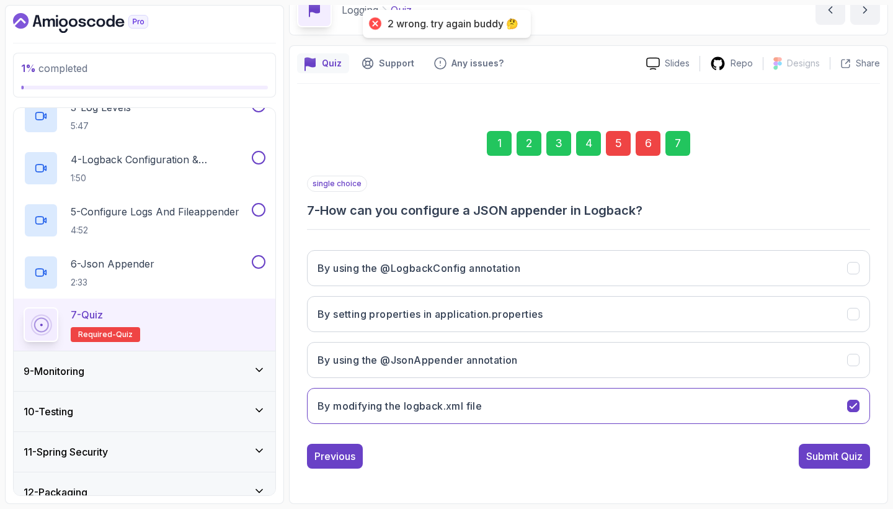
click at [625, 143] on div "5" at bounding box center [618, 143] width 25 height 25
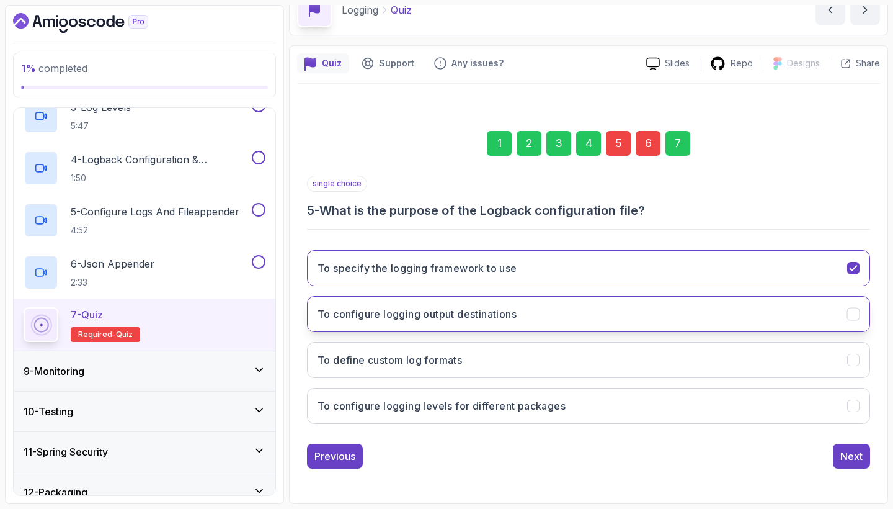
click at [555, 315] on button "To configure logging output destinations" at bounding box center [588, 314] width 563 height 36
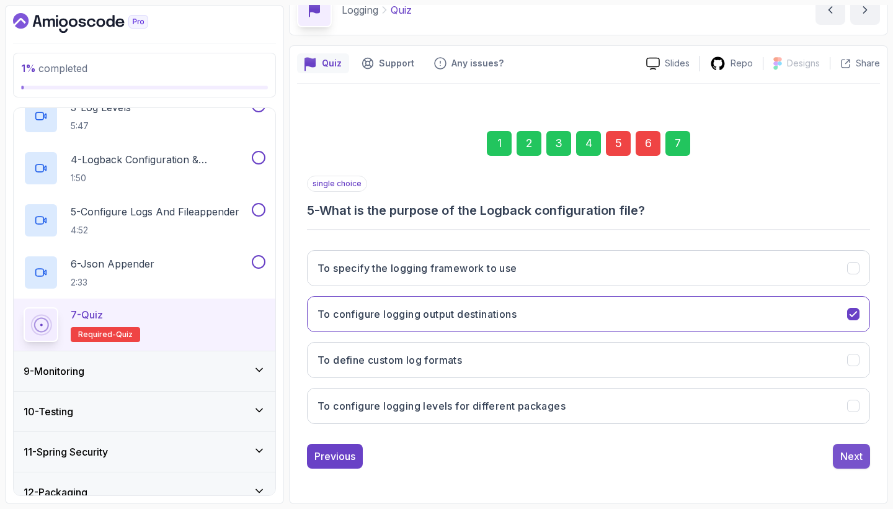
click at [857, 460] on div "Next" at bounding box center [852, 455] width 22 height 15
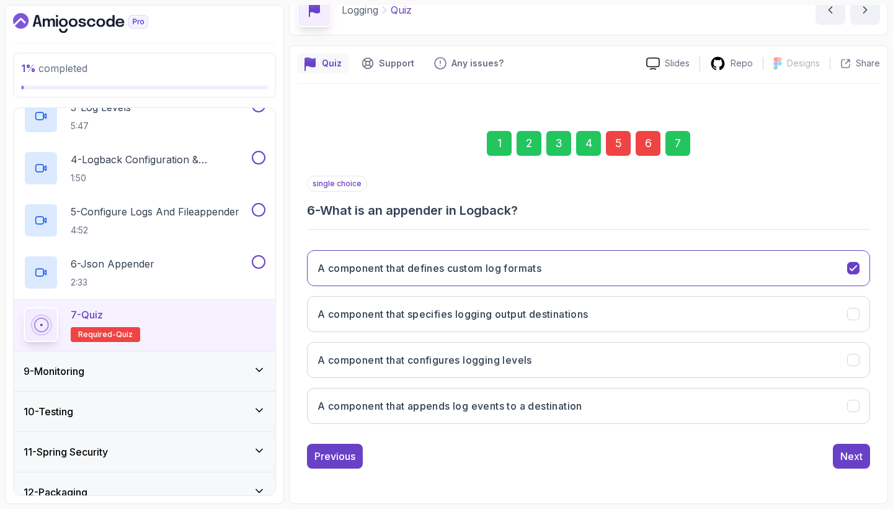
click at [681, 149] on div "7" at bounding box center [678, 143] width 25 height 25
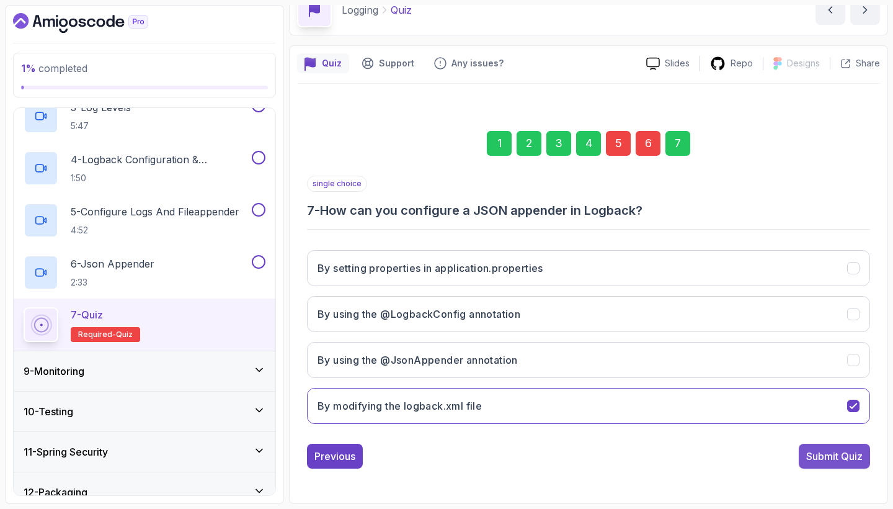
click at [845, 452] on div "Submit Quiz" at bounding box center [834, 455] width 56 height 15
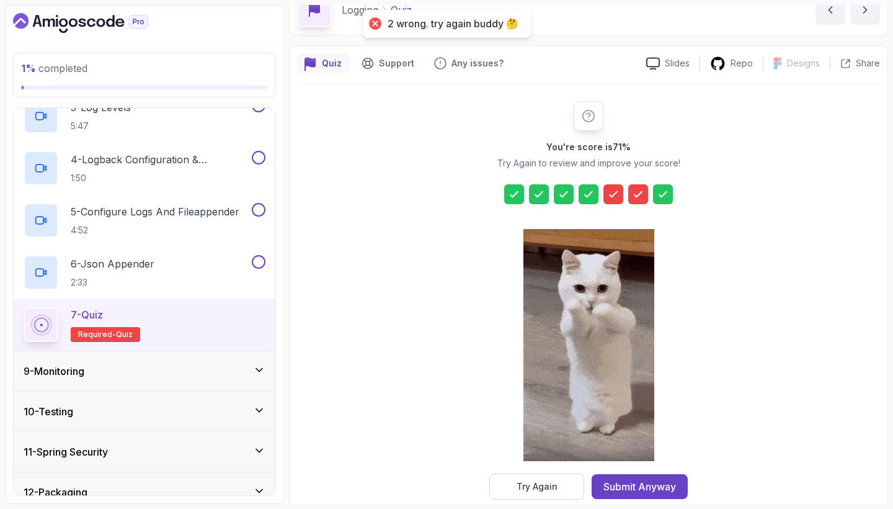
click at [561, 471] on div at bounding box center [589, 346] width 131 height 254
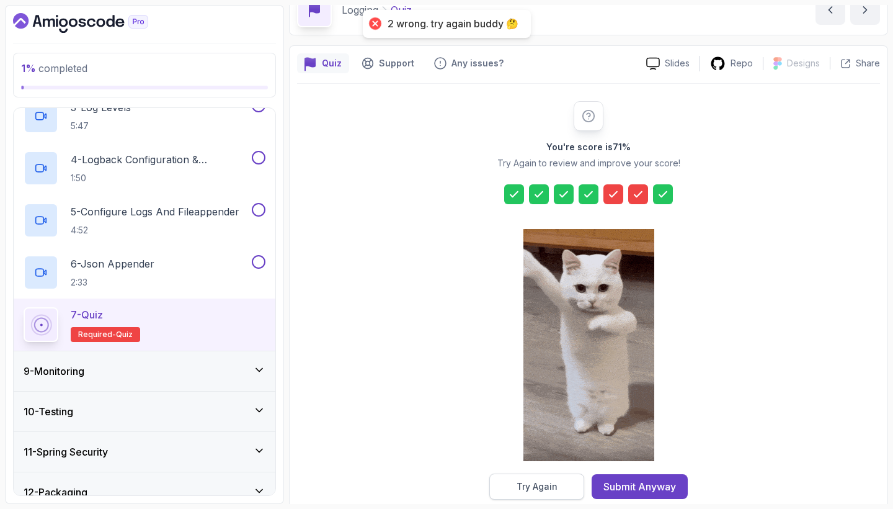
click at [558, 481] on button "Try Again" at bounding box center [536, 486] width 95 height 26
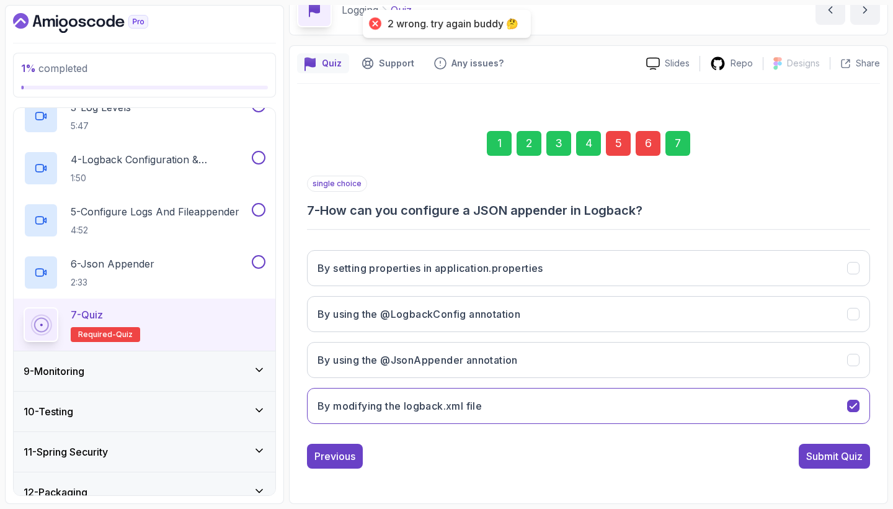
click at [620, 152] on div "5" at bounding box center [618, 143] width 25 height 25
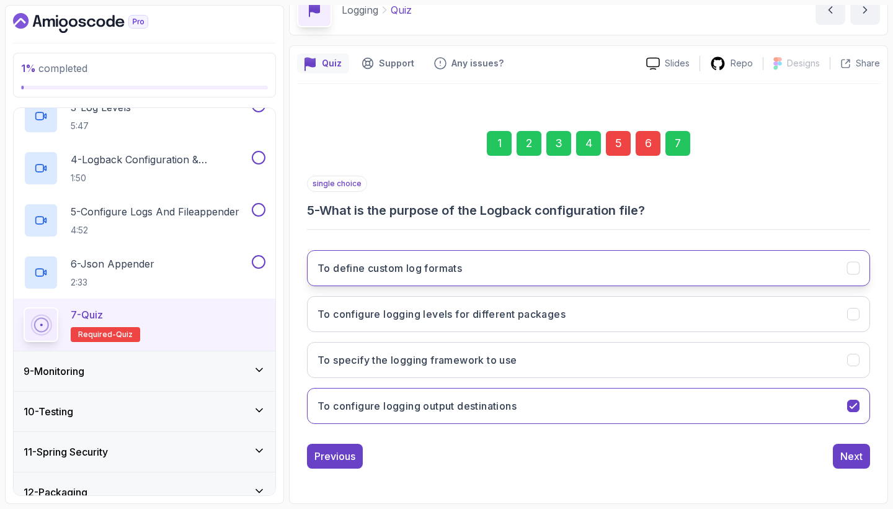
click at [503, 276] on button "To define custom log formats" at bounding box center [588, 268] width 563 height 36
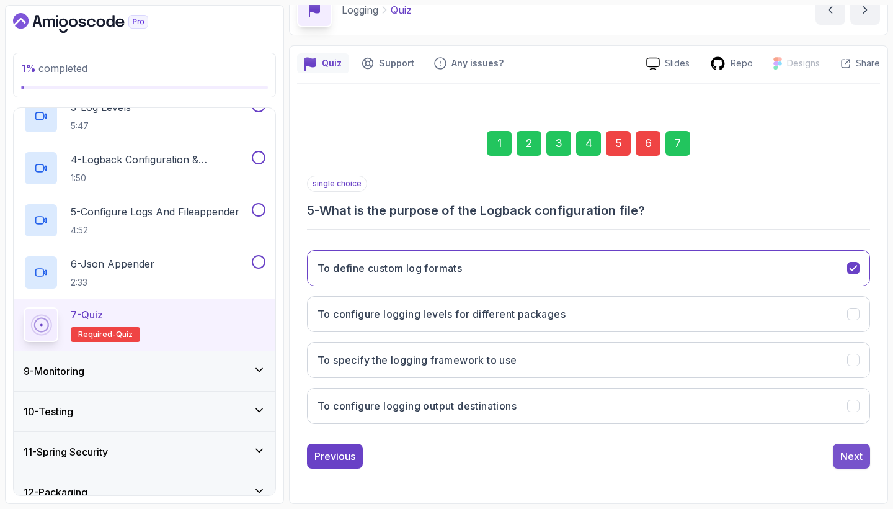
click at [841, 455] on div "Next" at bounding box center [852, 455] width 22 height 15
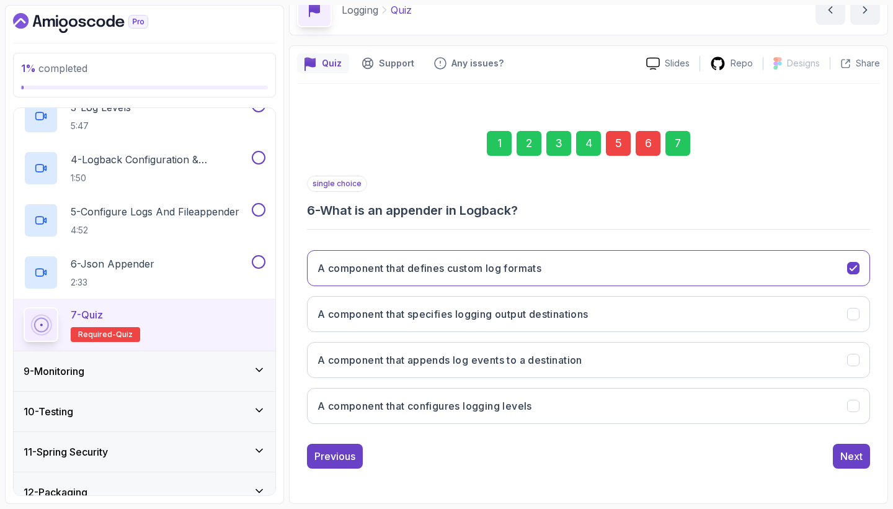
click at [681, 143] on div "7" at bounding box center [678, 143] width 25 height 25
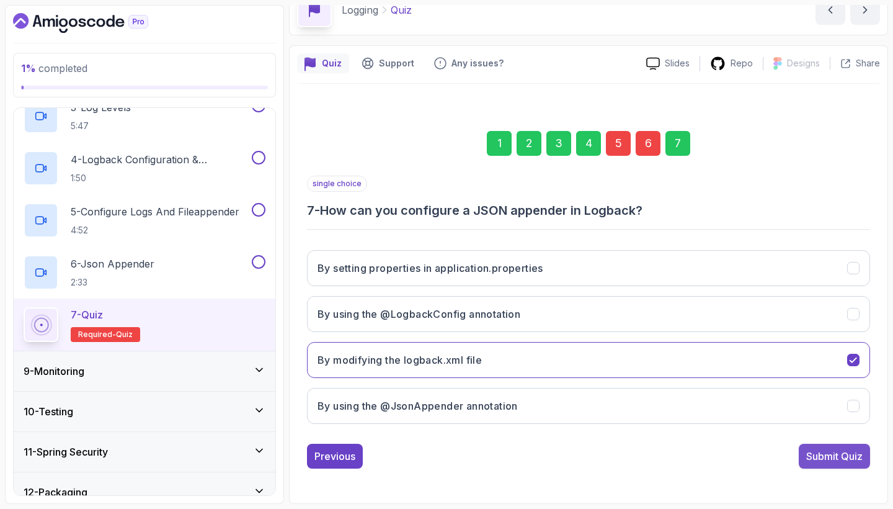
click at [836, 464] on button "Submit Quiz" at bounding box center [834, 456] width 71 height 25
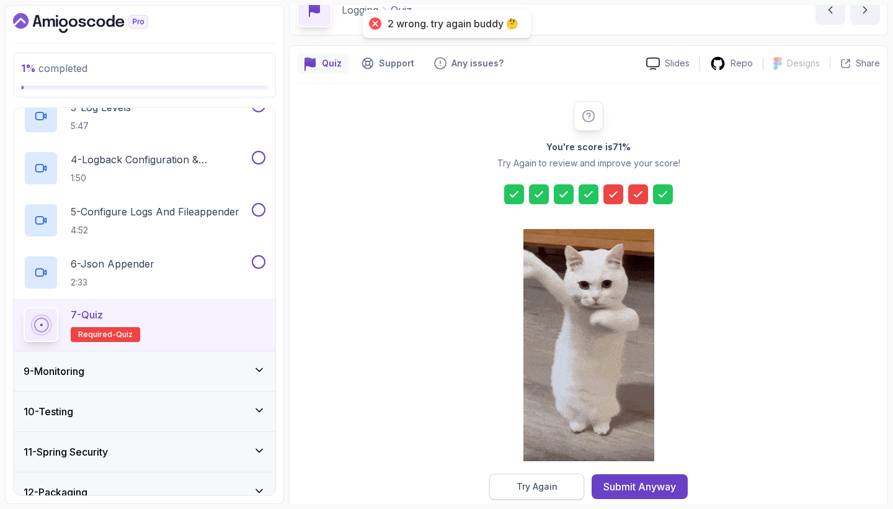
click at [582, 485] on button "Try Again" at bounding box center [536, 486] width 95 height 26
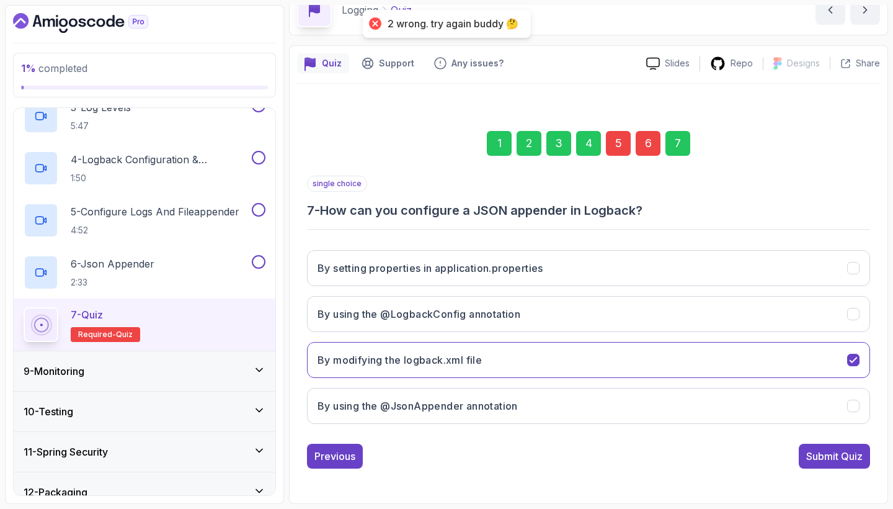
click at [623, 146] on div "5" at bounding box center [618, 143] width 25 height 25
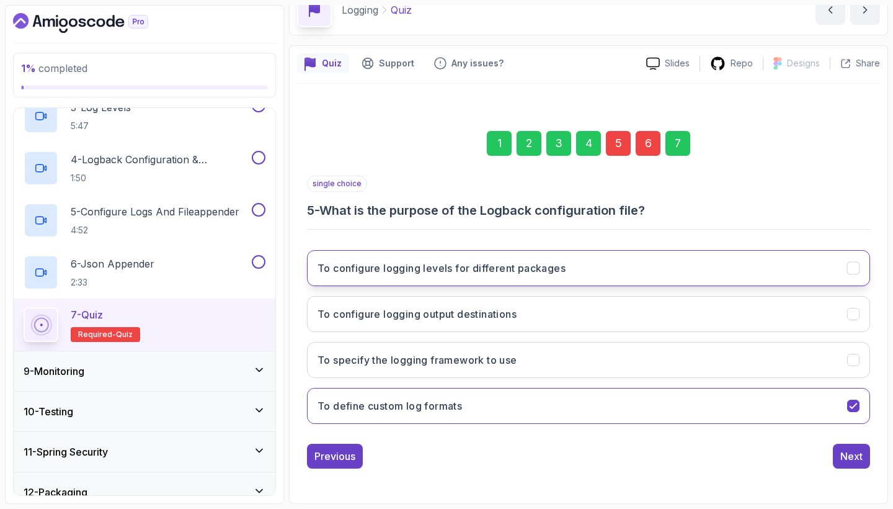
click at [531, 278] on button "To configure logging levels for different packages" at bounding box center [588, 268] width 563 height 36
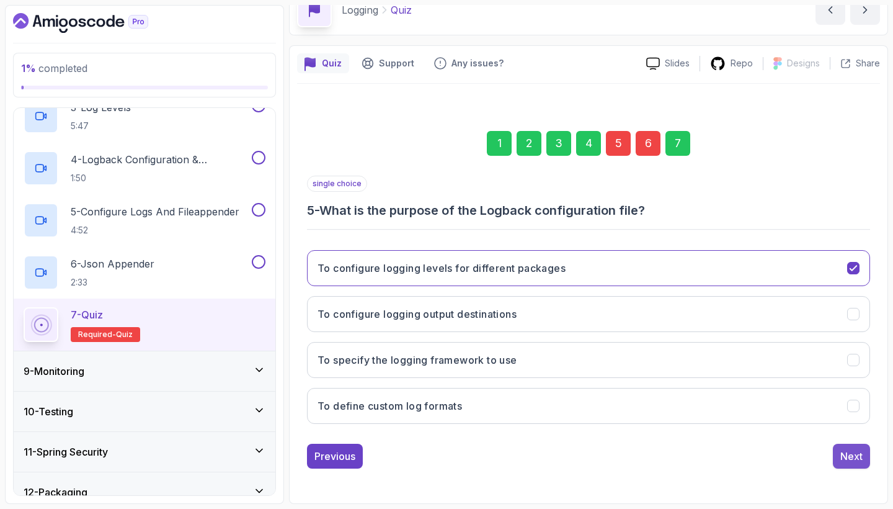
click at [840, 452] on button "Next" at bounding box center [851, 456] width 37 height 25
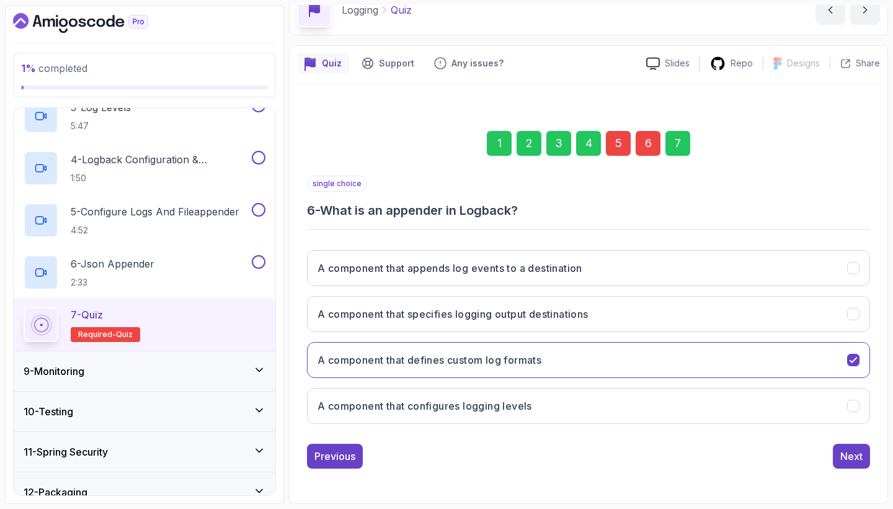
click at [682, 158] on div "1 2 3 4 5 6 7" at bounding box center [588, 143] width 563 height 65
click at [848, 462] on div "Next" at bounding box center [852, 455] width 22 height 15
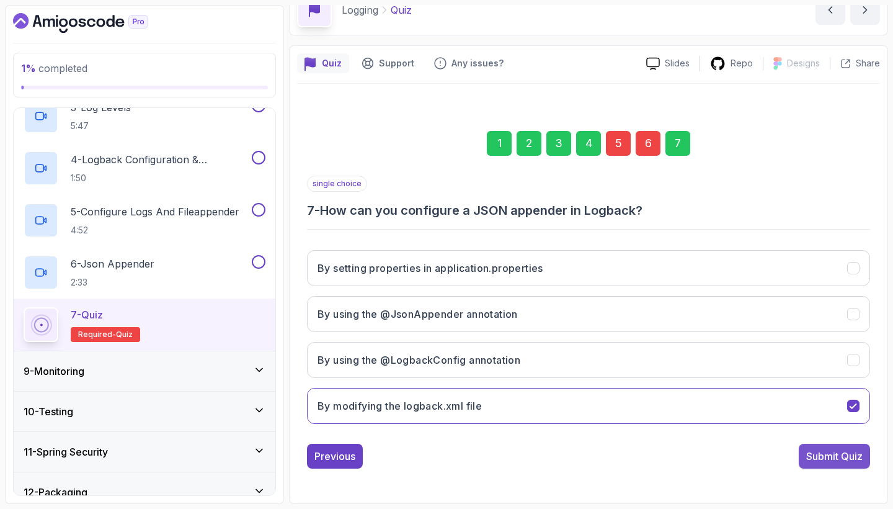
click at [844, 462] on div "Submit Quiz" at bounding box center [834, 455] width 56 height 15
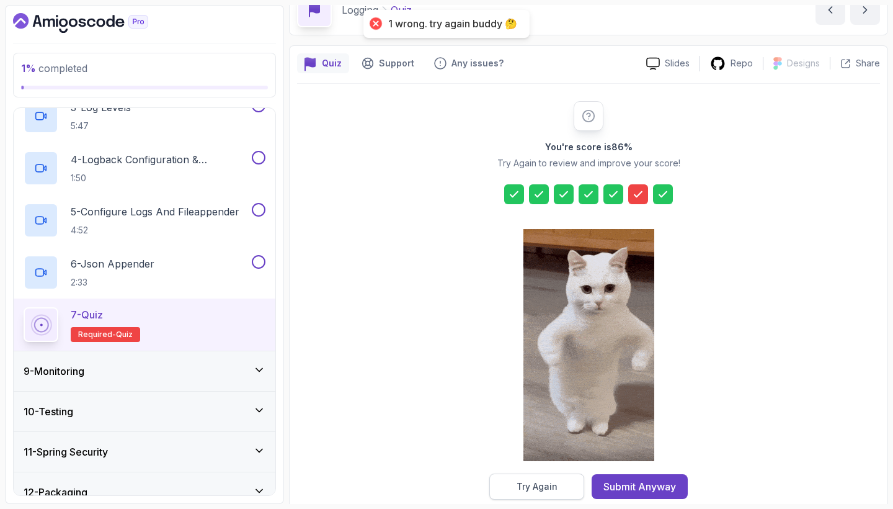
click at [573, 496] on button "Try Again" at bounding box center [536, 486] width 95 height 26
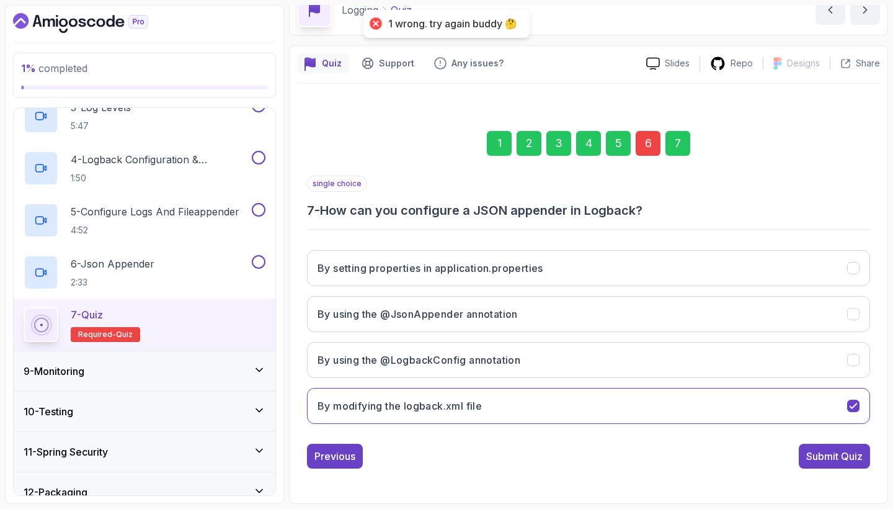
click at [623, 151] on div "5" at bounding box center [618, 143] width 25 height 25
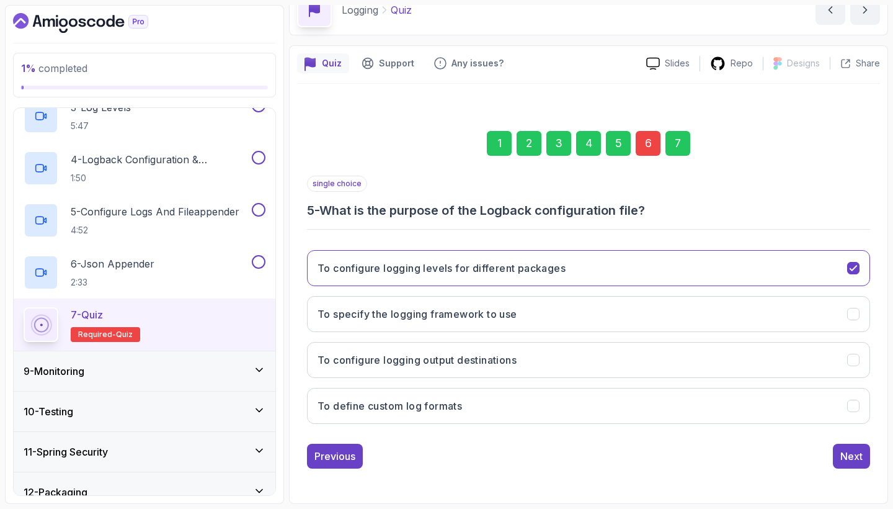
click at [654, 140] on div "6" at bounding box center [648, 143] width 25 height 25
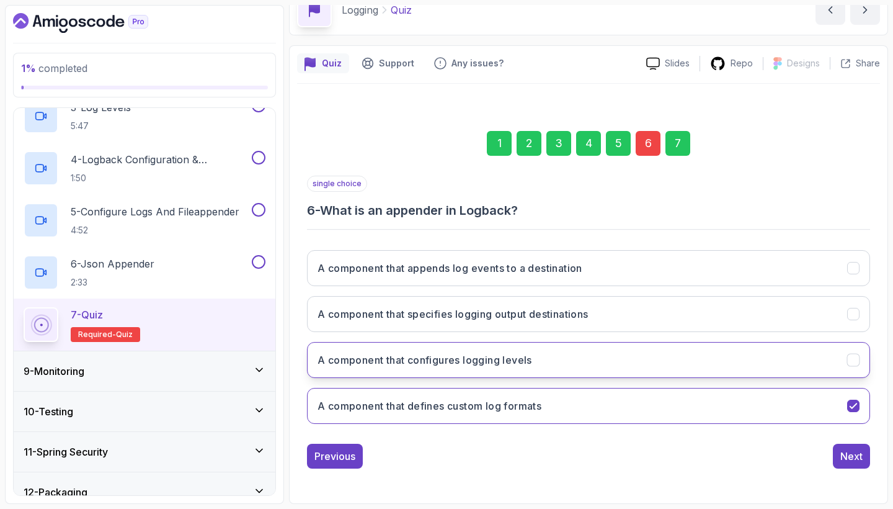
click at [496, 364] on h3 "A component that configures logging levels" at bounding box center [425, 359] width 215 height 15
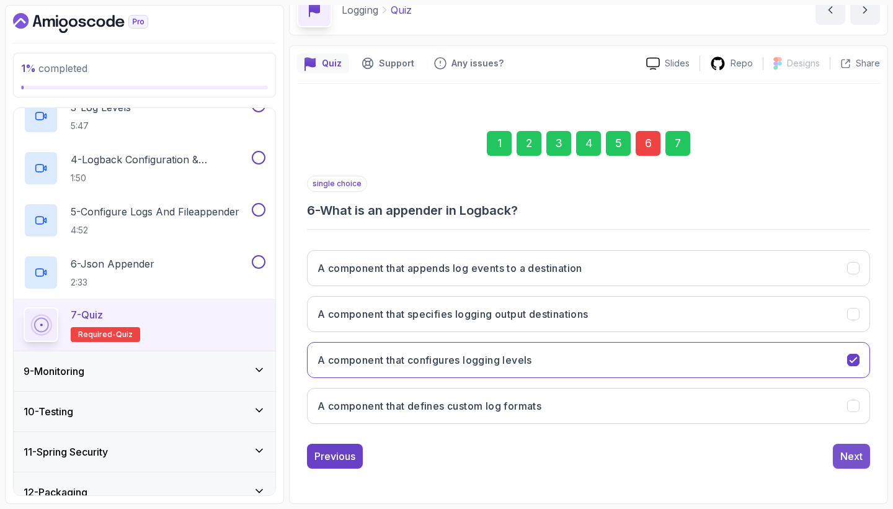
click at [848, 454] on div "Next" at bounding box center [852, 455] width 22 height 15
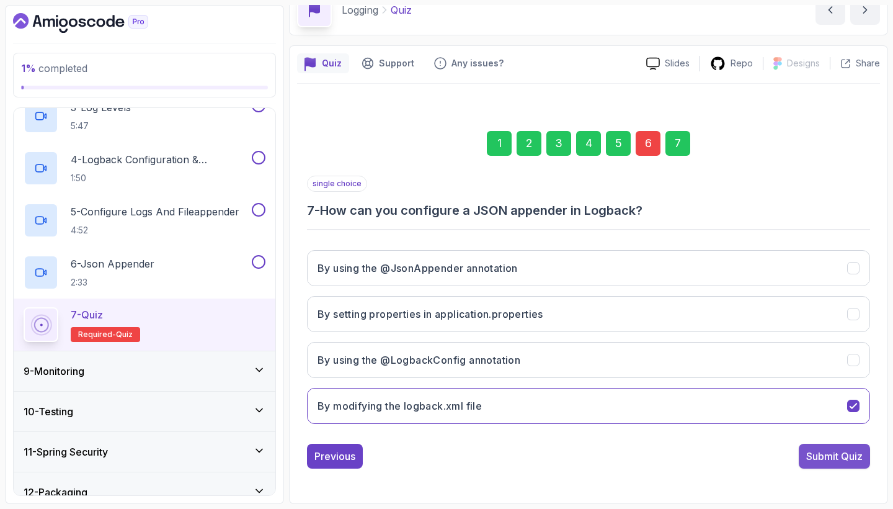
click at [848, 454] on div "Submit Quiz" at bounding box center [834, 455] width 56 height 15
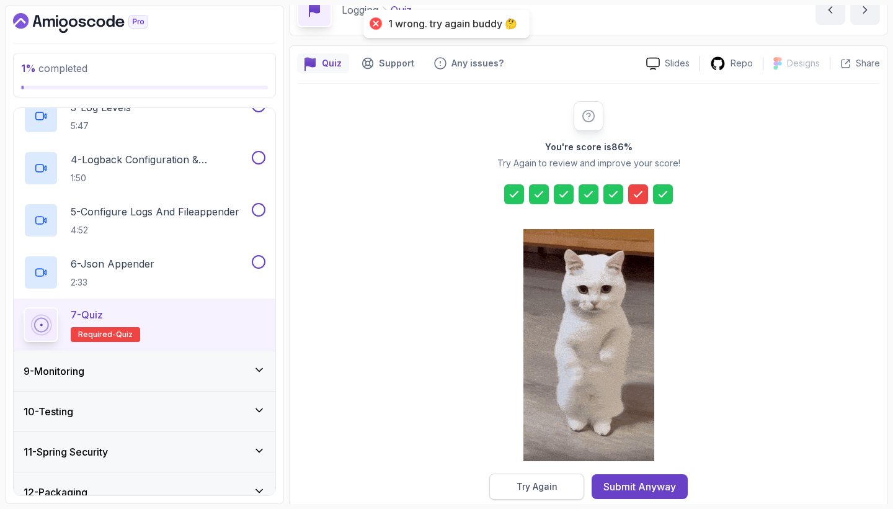
click at [547, 494] on button "Try Again" at bounding box center [536, 486] width 95 height 26
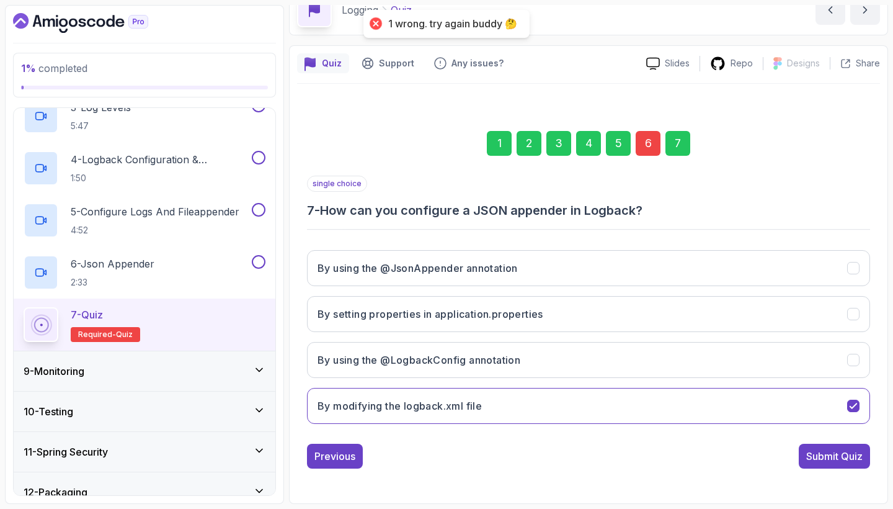
click at [649, 145] on div "6" at bounding box center [648, 143] width 25 height 25
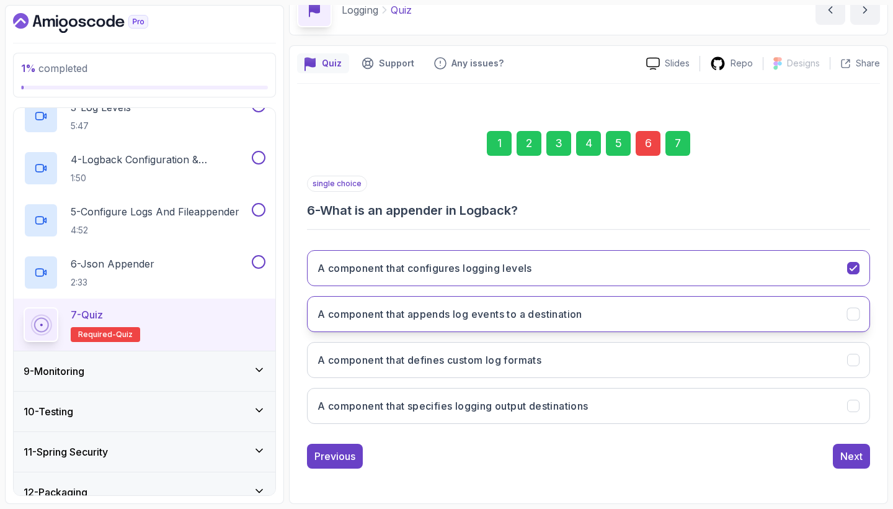
click at [551, 321] on button "A component that appends log events to a destination" at bounding box center [588, 314] width 563 height 36
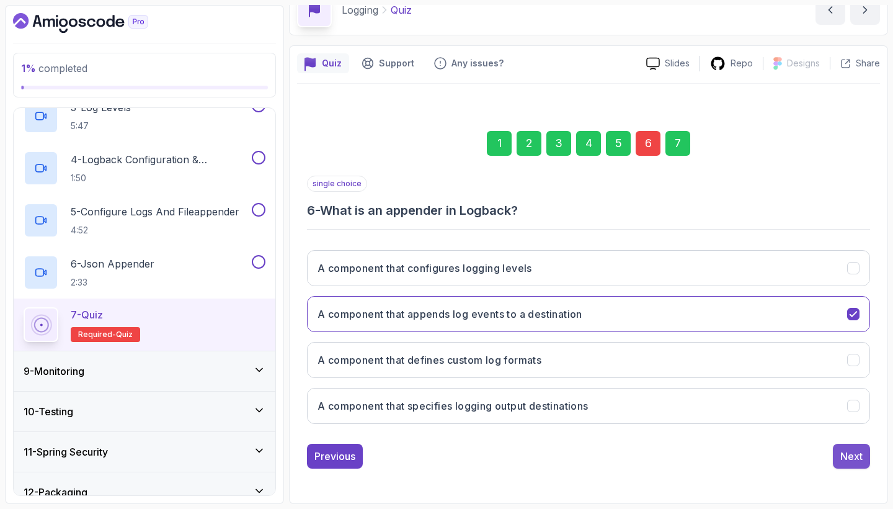
click at [850, 451] on div "Next" at bounding box center [852, 455] width 22 height 15
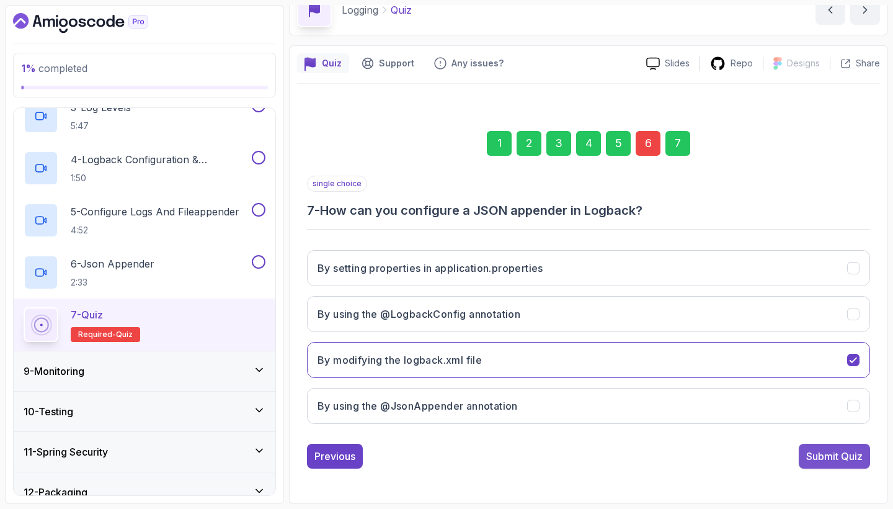
click at [849, 453] on div "Submit Quiz" at bounding box center [834, 455] width 56 height 15
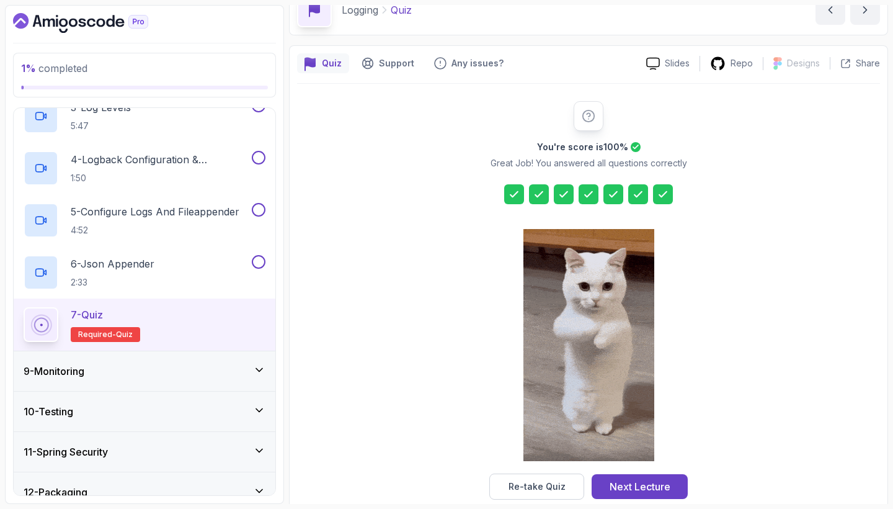
click at [247, 365] on div "9 - Monitoring" at bounding box center [145, 370] width 242 height 15
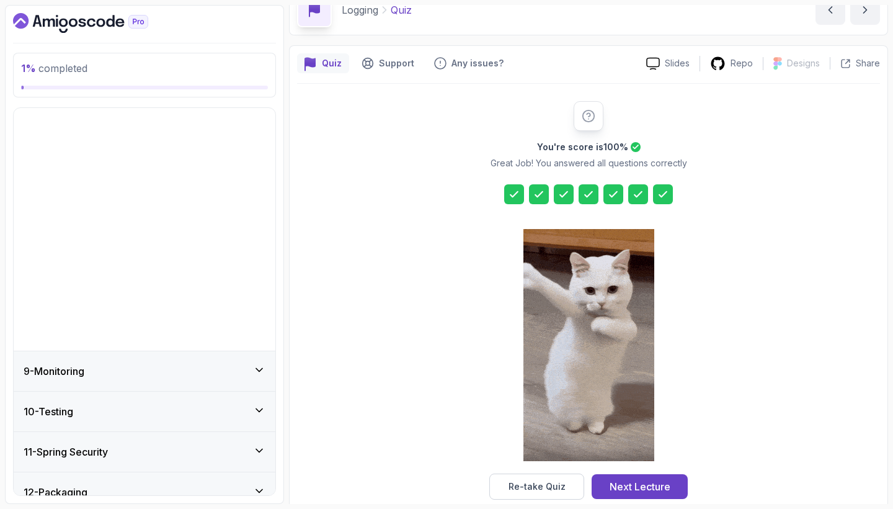
scroll to position [137, 0]
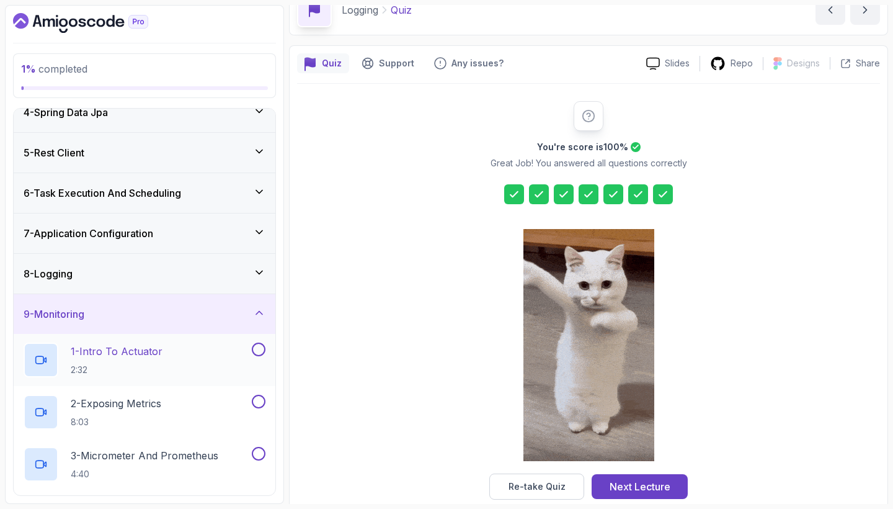
click at [228, 354] on div "1 - Intro To Actuator 2:32" at bounding box center [137, 359] width 226 height 35
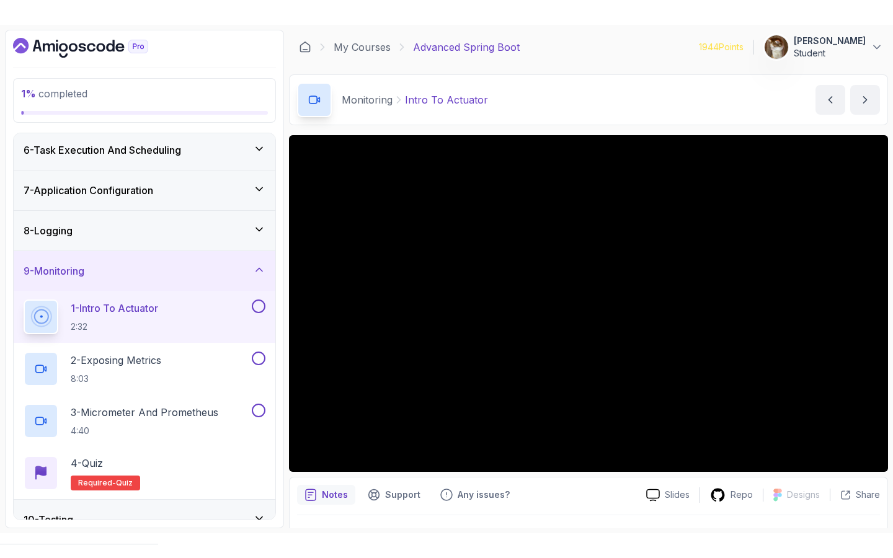
scroll to position [209, 0]
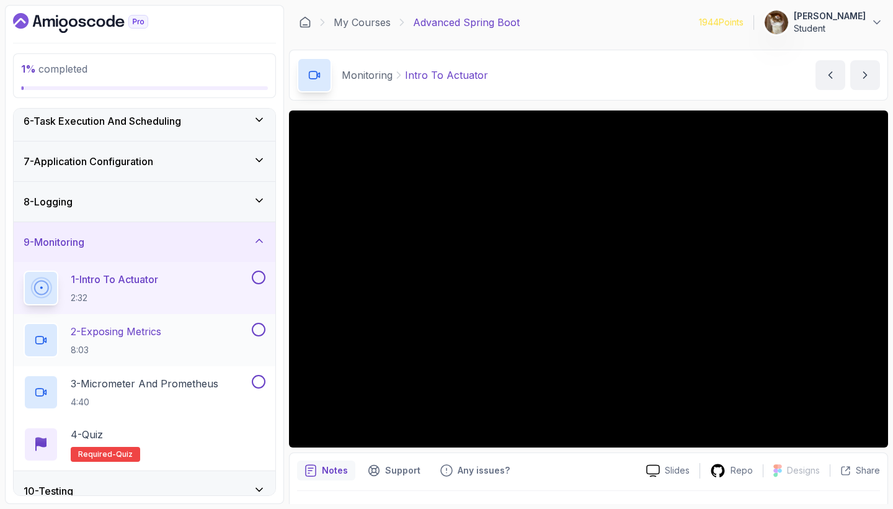
click at [167, 328] on div "2 - Exposing Metrics 8:03" at bounding box center [137, 340] width 226 height 35
